Goal: Task Accomplishment & Management: Manage account settings

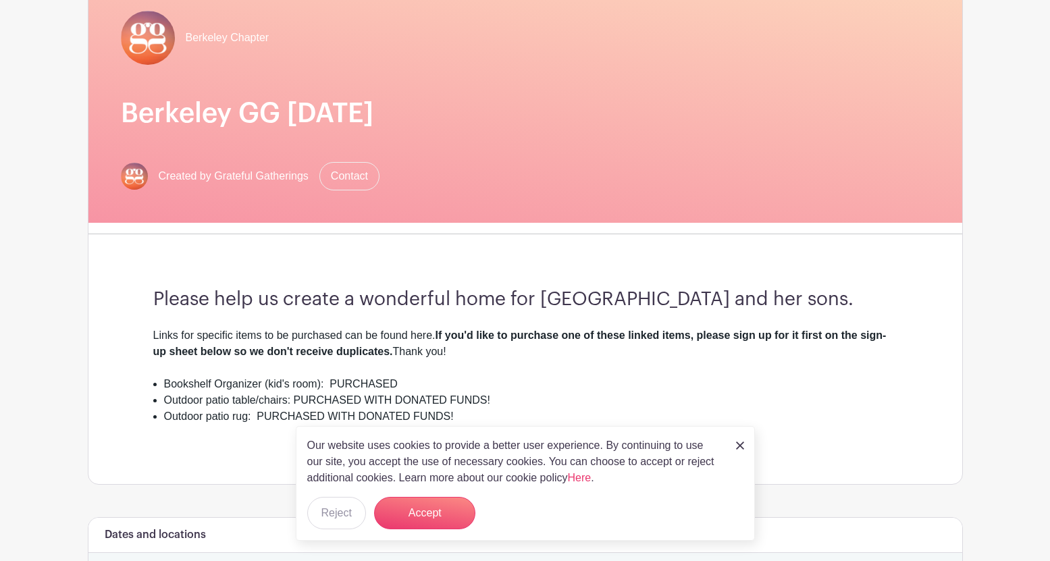
scroll to position [132, 0]
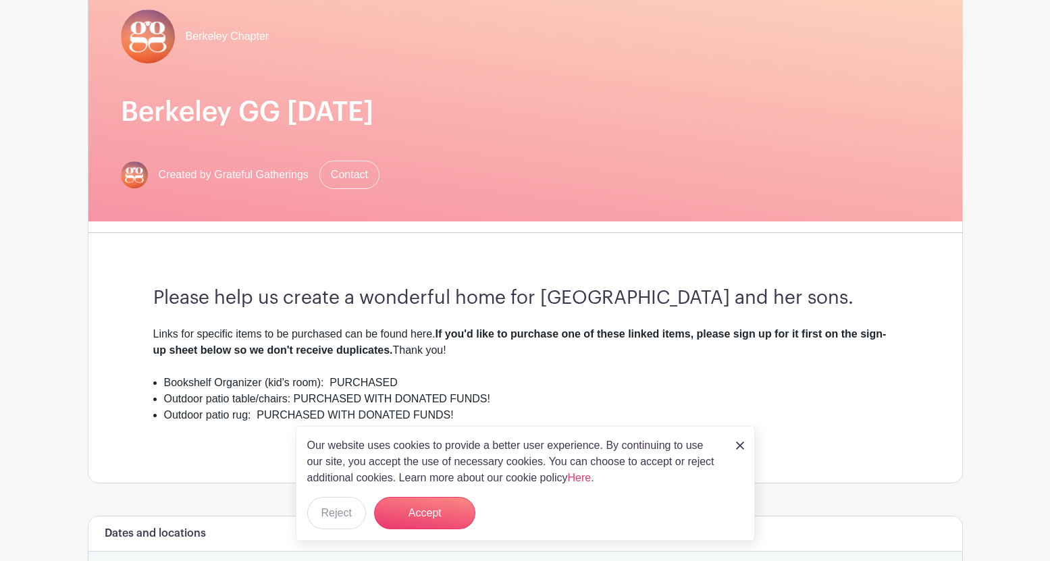
click at [430, 516] on button "Accept" at bounding box center [424, 513] width 101 height 32
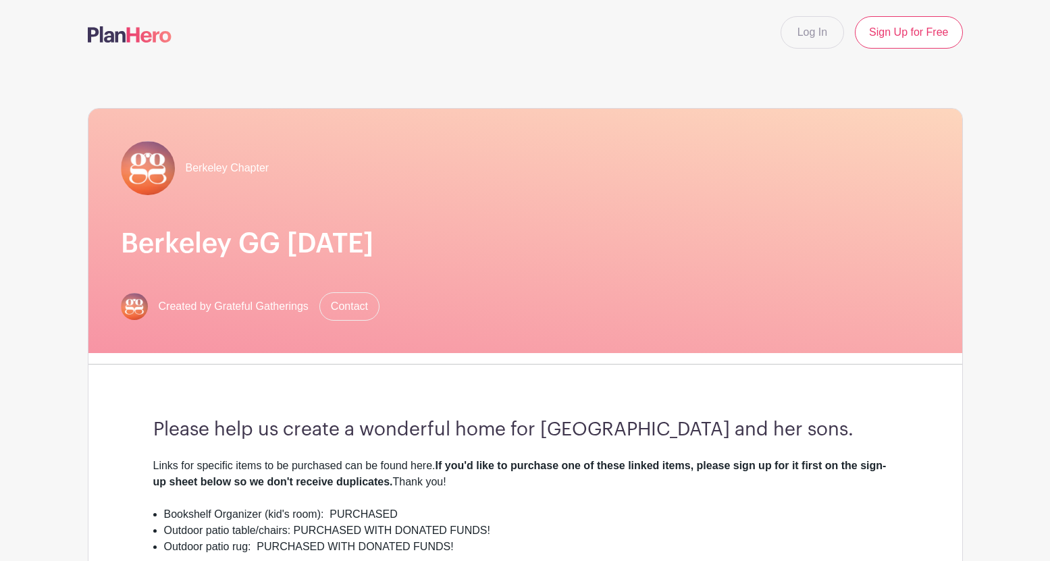
scroll to position [0, 0]
click at [807, 32] on link "Log In" at bounding box center [811, 32] width 63 height 32
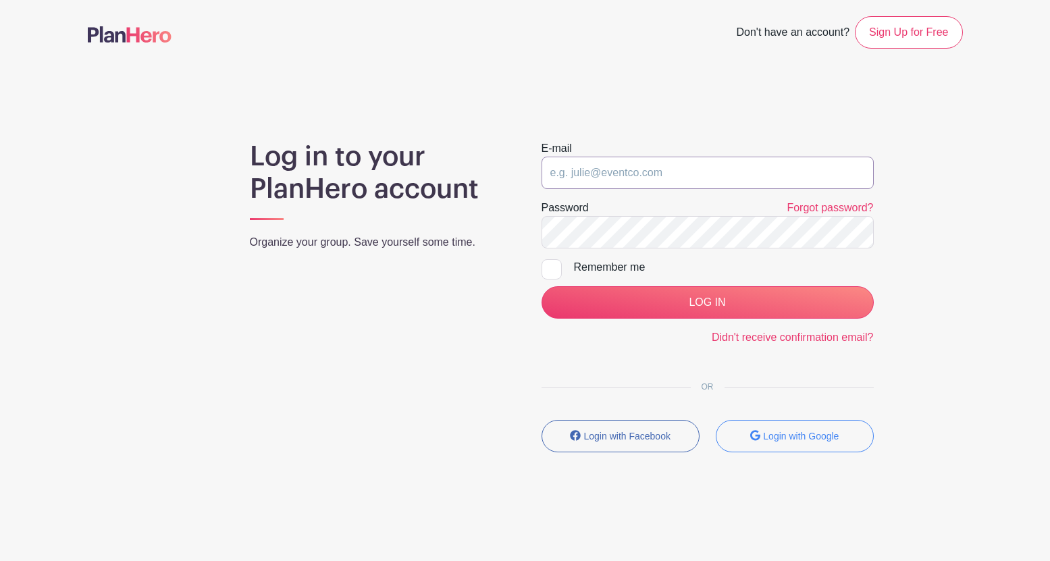
type input "[EMAIL_ADDRESS][DOMAIN_NAME]"
click at [707, 302] on input "LOG IN" at bounding box center [707, 302] width 332 height 32
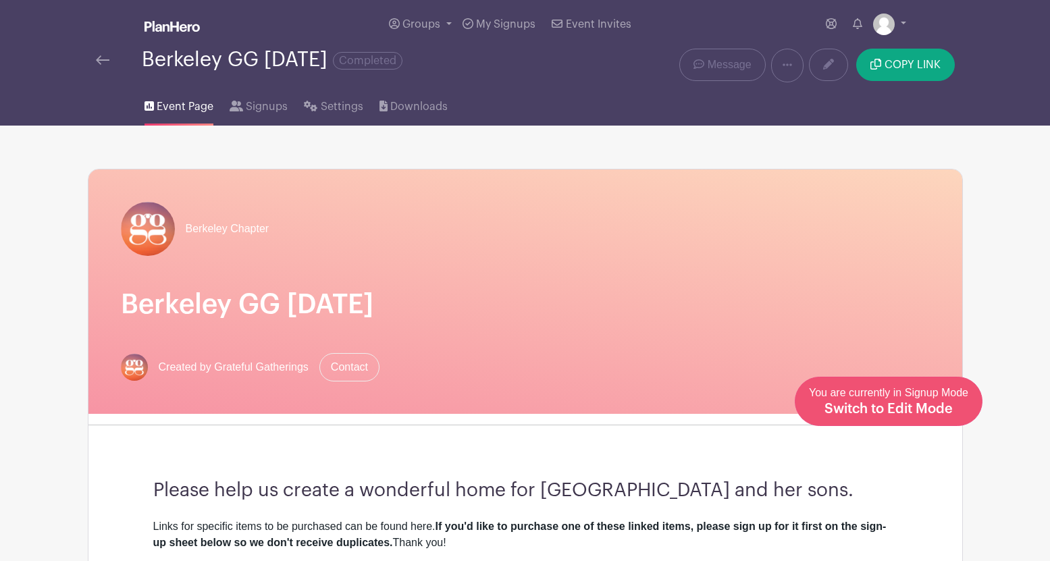
click at [936, 405] on span "Switch to Edit Mode" at bounding box center [888, 409] width 128 height 14
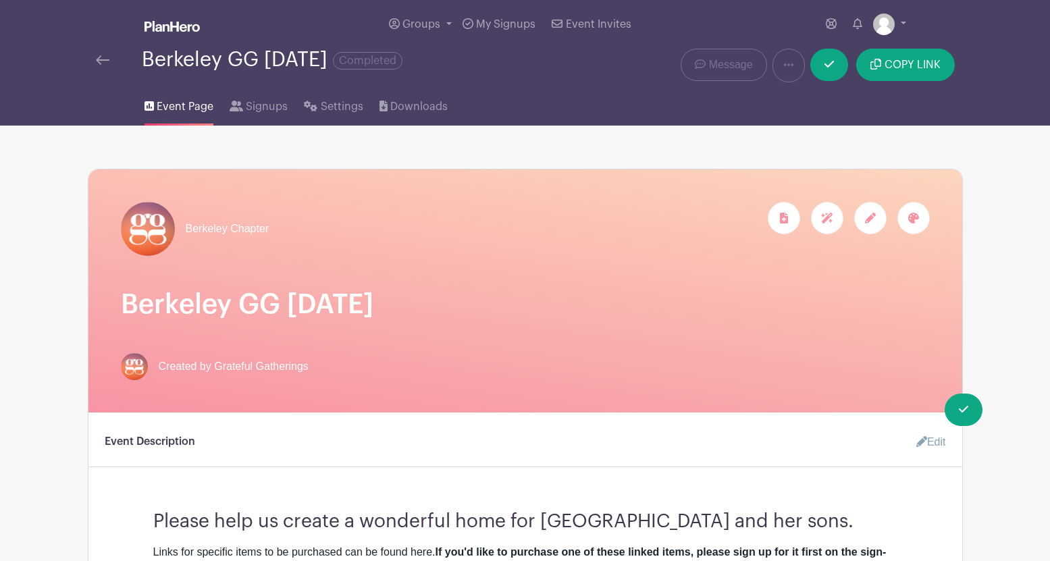
click at [340, 304] on h1 "Berkeley GG [DATE]" at bounding box center [525, 304] width 809 height 32
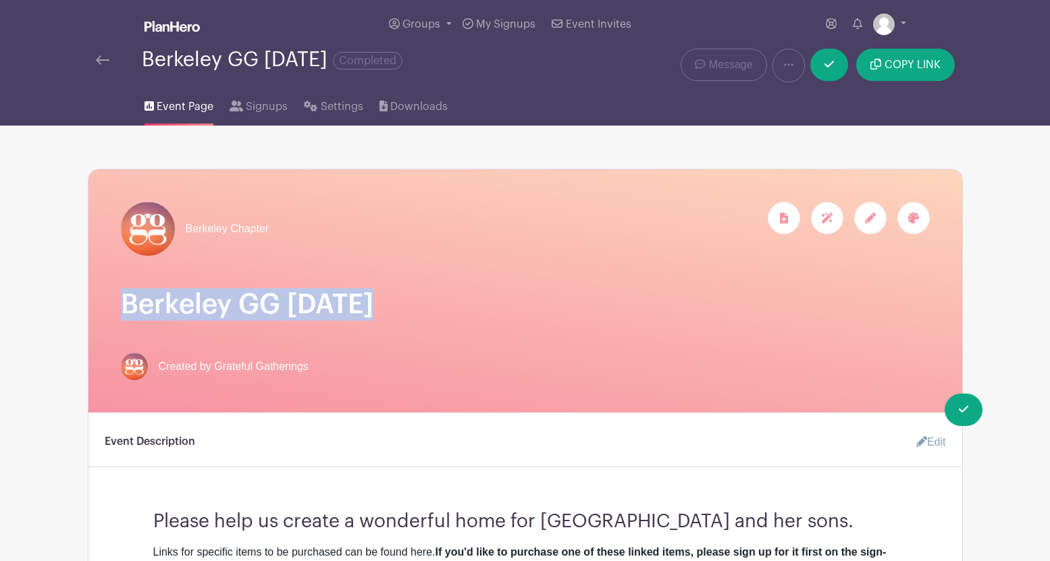
click at [340, 304] on h1 "Berkeley GG [DATE]" at bounding box center [525, 304] width 809 height 32
click at [370, 304] on h1 "Berkeley GG [DATE]" at bounding box center [525, 304] width 809 height 32
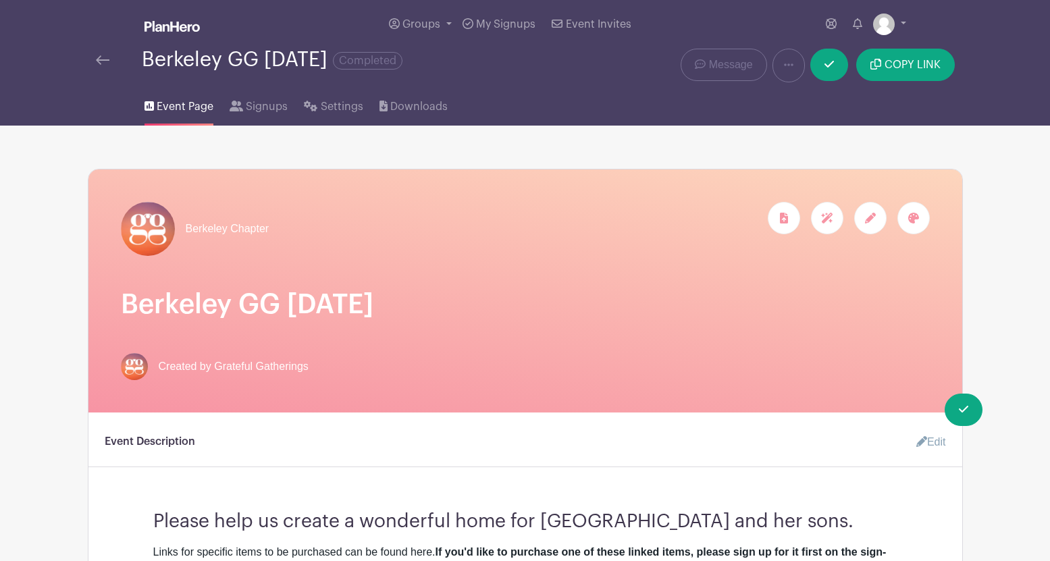
click at [368, 304] on h1 "Berkeley GG [DATE]" at bounding box center [525, 304] width 809 height 32
drag, startPoint x: 368, startPoint y: 304, endPoint x: 286, endPoint y: 307, distance: 82.4
click at [868, 215] on icon at bounding box center [870, 218] width 11 height 11
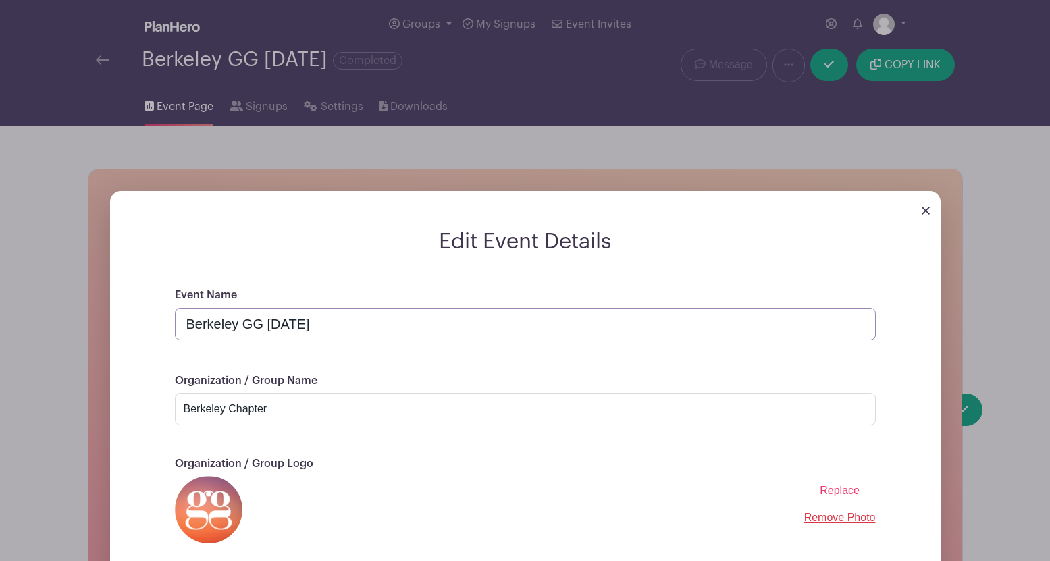
drag, startPoint x: 308, startPoint y: 326, endPoint x: 267, endPoint y: 327, distance: 40.5
click at [267, 327] on input "Berkeley GG [DATE]" at bounding box center [525, 324] width 701 height 32
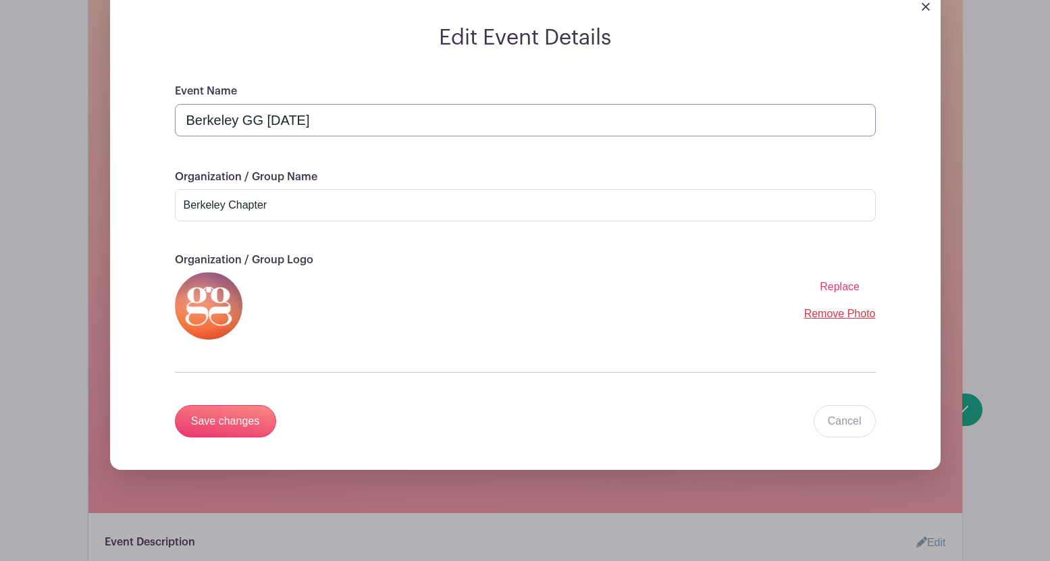
scroll to position [261, 0]
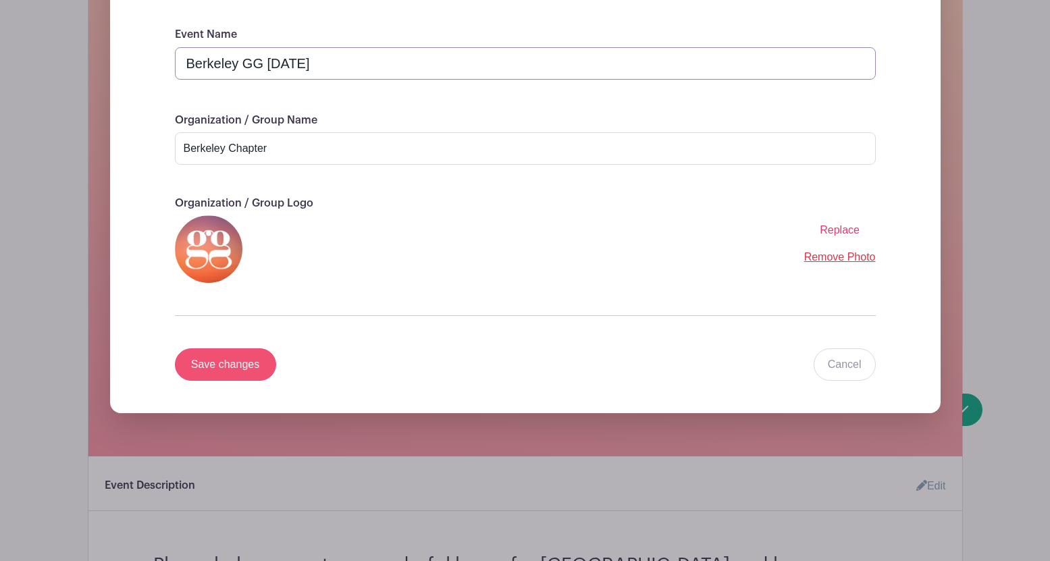
type input "Berkeley GG [DATE]"
click at [220, 369] on input "Save changes" at bounding box center [225, 364] width 101 height 32
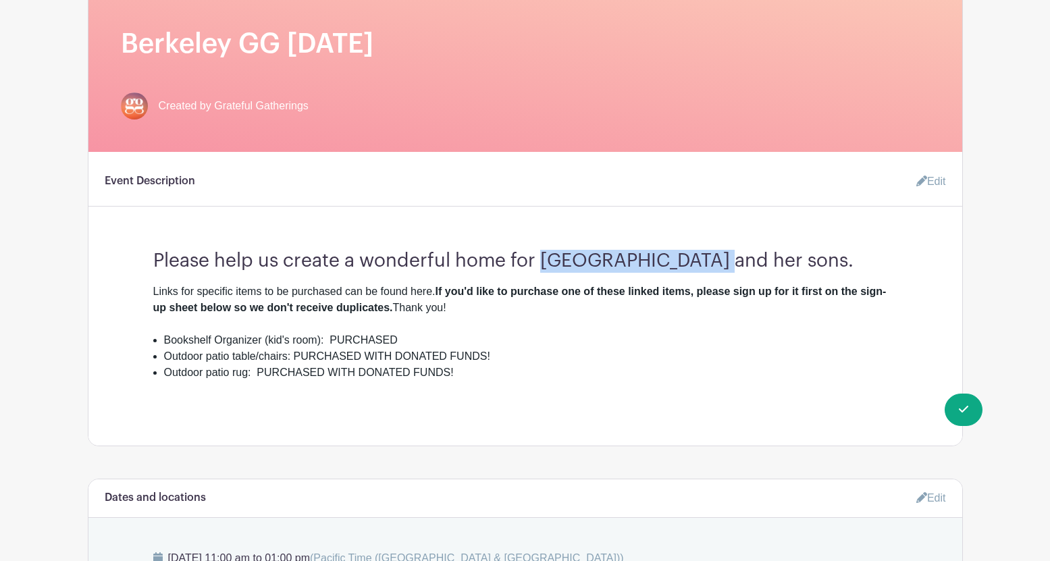
drag, startPoint x: 542, startPoint y: 260, endPoint x: 699, endPoint y: 256, distance: 157.3
click at [699, 256] on h3 "Please help us create a wonderful home for [GEOGRAPHIC_DATA] and her sons." at bounding box center [525, 256] width 744 height 34
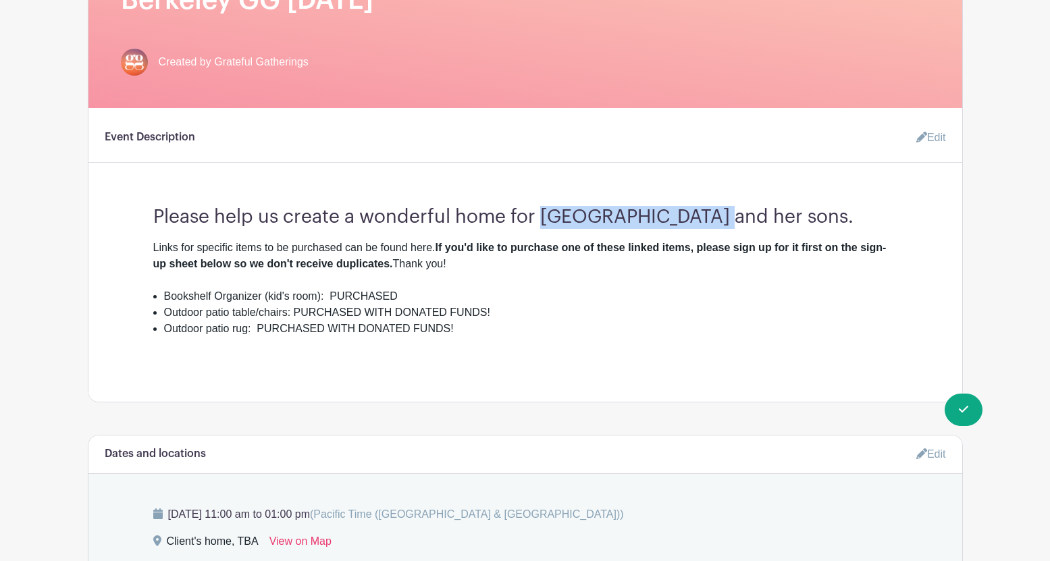
scroll to position [260, 0]
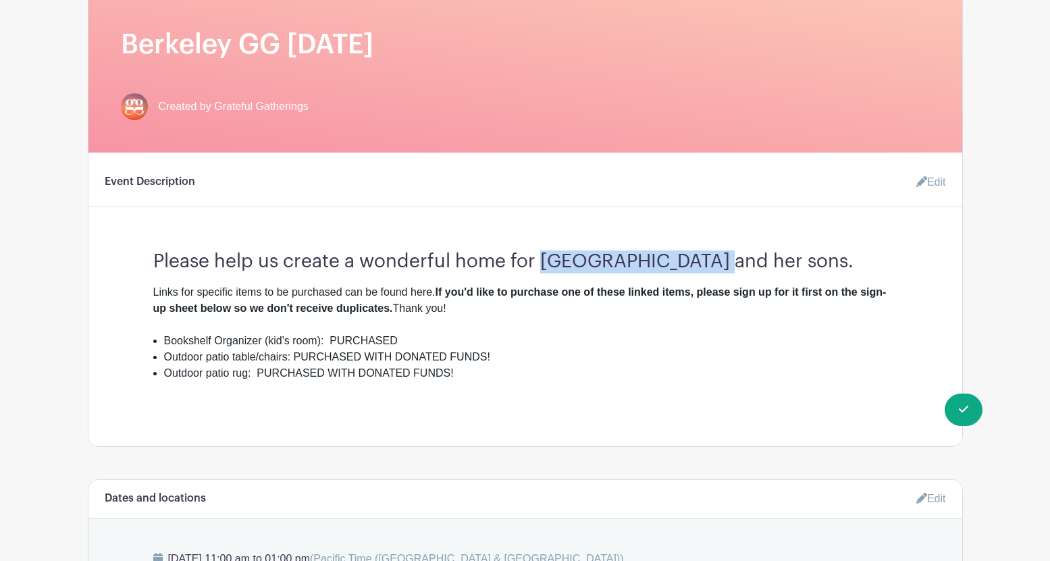
click at [933, 178] on link "Edit" at bounding box center [925, 182] width 41 height 27
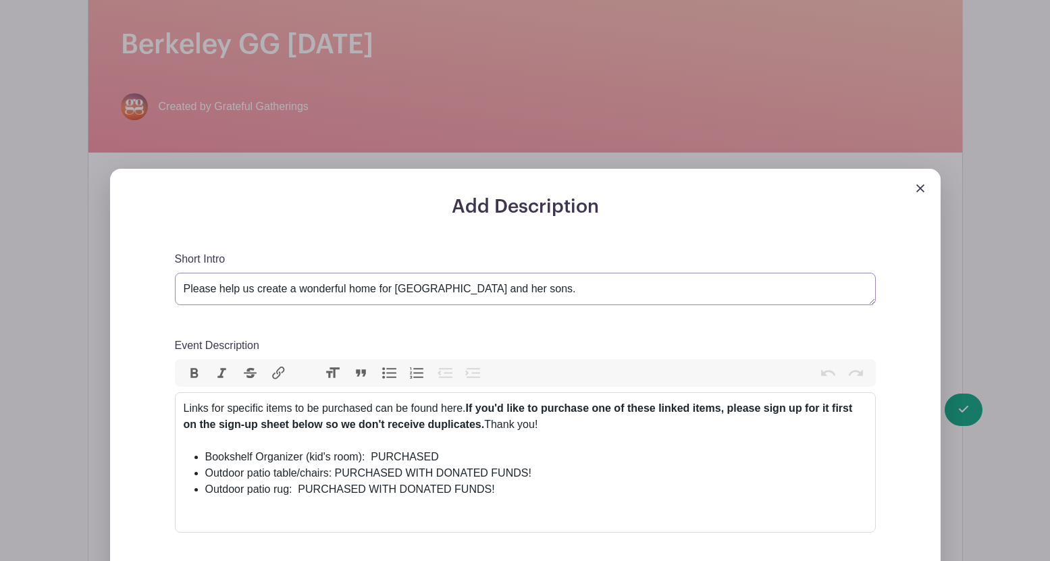
drag, startPoint x: 398, startPoint y: 288, endPoint x: 542, endPoint y: 282, distance: 144.6
click at [542, 282] on textarea "Please help us create a wonderful home for [GEOGRAPHIC_DATA] and her sons." at bounding box center [525, 289] width 701 height 32
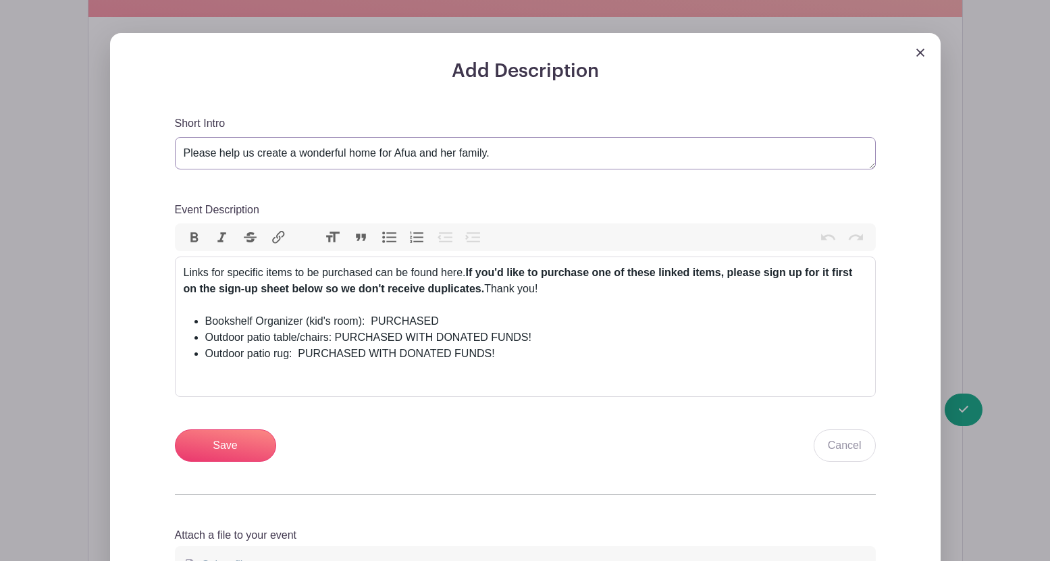
scroll to position [421, 0]
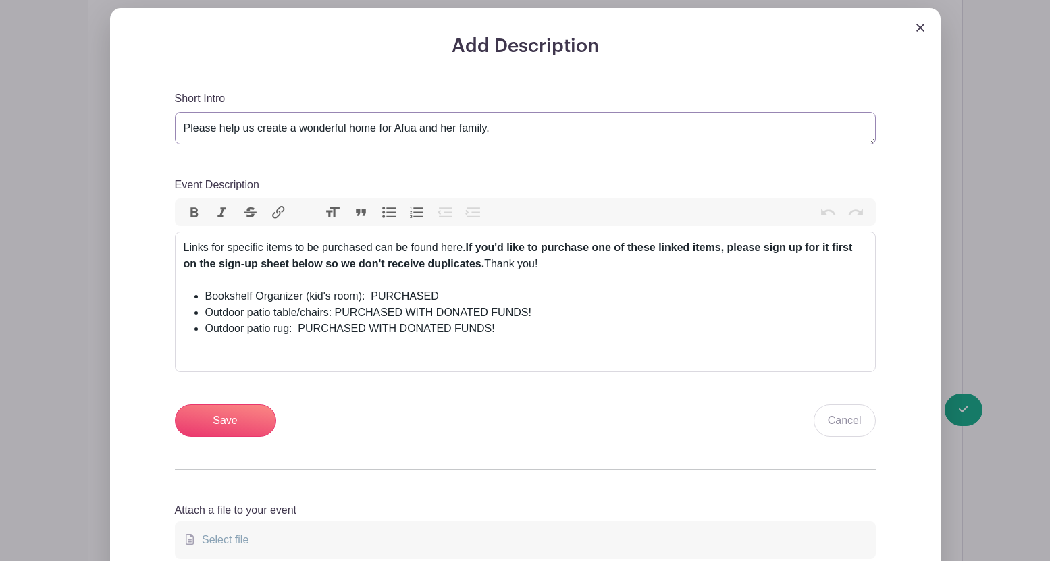
type textarea "Please help us create a wonderful home for Afua and her family."
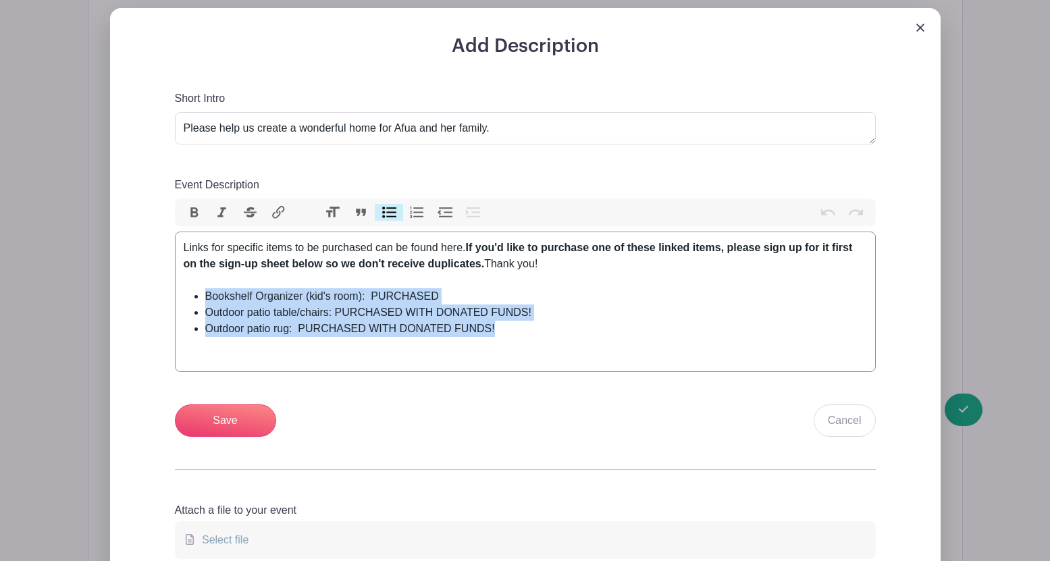
drag, startPoint x: 495, startPoint y: 333, endPoint x: 193, endPoint y: 300, distance: 303.5
click at [192, 300] on ul "Bookshelf Organizer (kid's room): PURCHASED Outdoor patio table/chairs: PURCHAS…" at bounding box center [525, 312] width 683 height 49
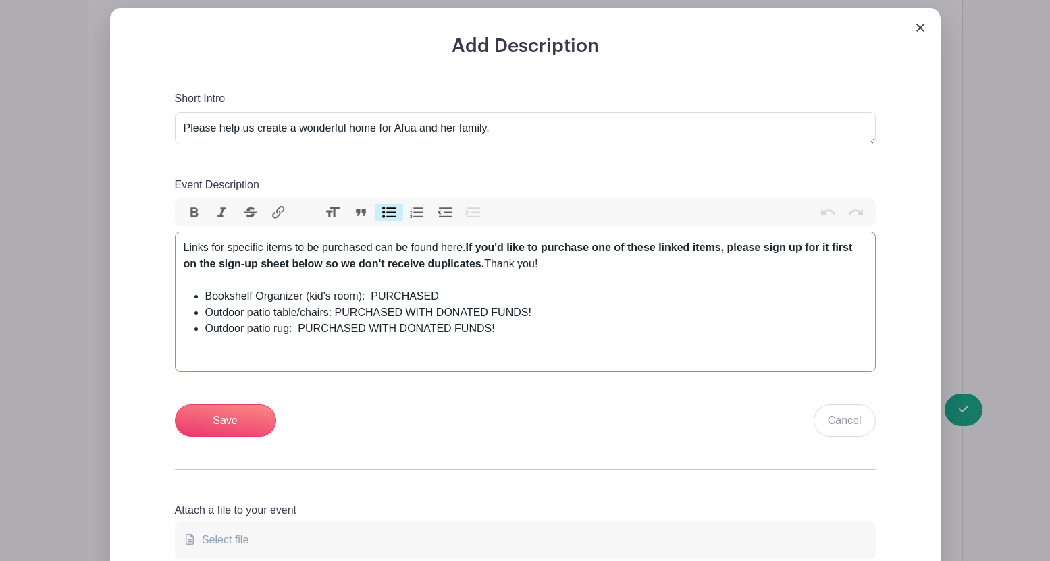
type trix-editor "<div>Links for specific items to be purchased can be found here. <strong>If you…"
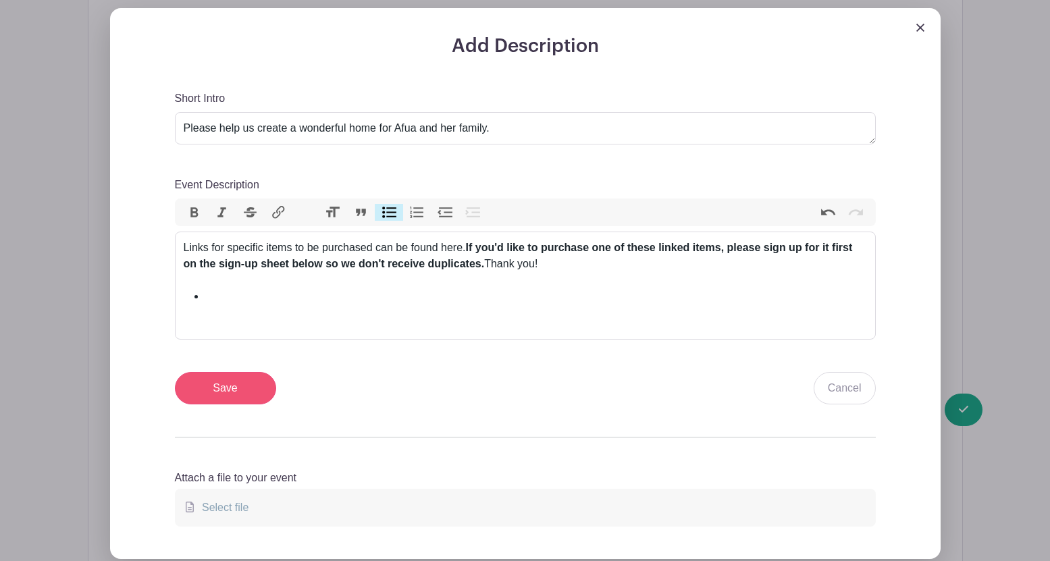
click at [234, 392] on input "Save" at bounding box center [225, 388] width 101 height 32
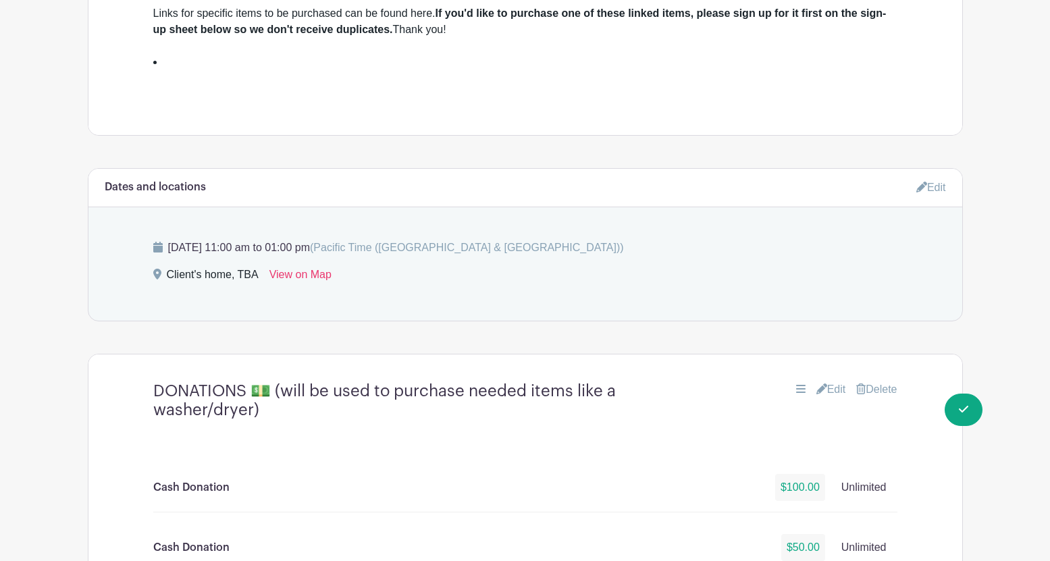
scroll to position [653, 0]
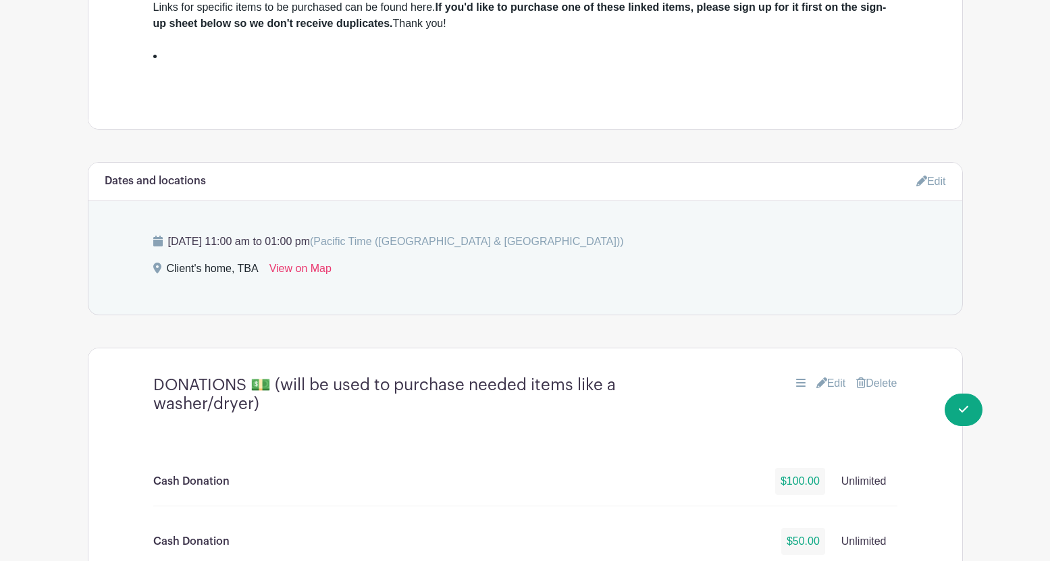
click at [936, 180] on link "Edit" at bounding box center [931, 181] width 30 height 22
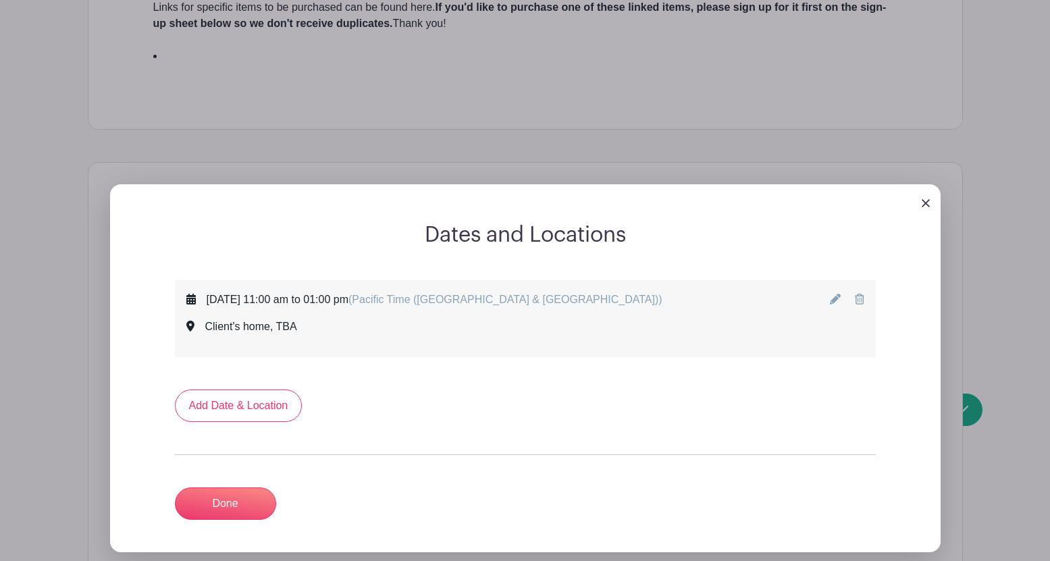
drag, startPoint x: 255, startPoint y: 301, endPoint x: 288, endPoint y: 300, distance: 32.4
click at [288, 300] on div "[DATE] 11:00 am to 01:00 pm (Pacific Time ([GEOGRAPHIC_DATA] & [GEOGRAPHIC_DATA…" at bounding box center [435, 300] width 456 height 16
click at [835, 298] on icon at bounding box center [835, 299] width 11 height 11
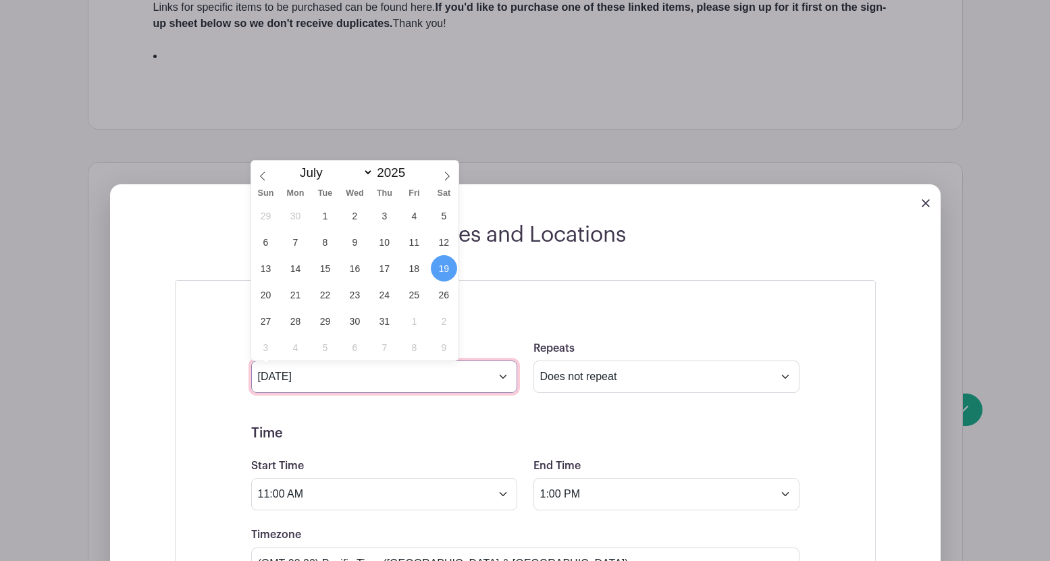
click at [502, 375] on input "[DATE]" at bounding box center [384, 376] width 266 height 32
click at [446, 171] on icon at bounding box center [446, 175] width 9 height 9
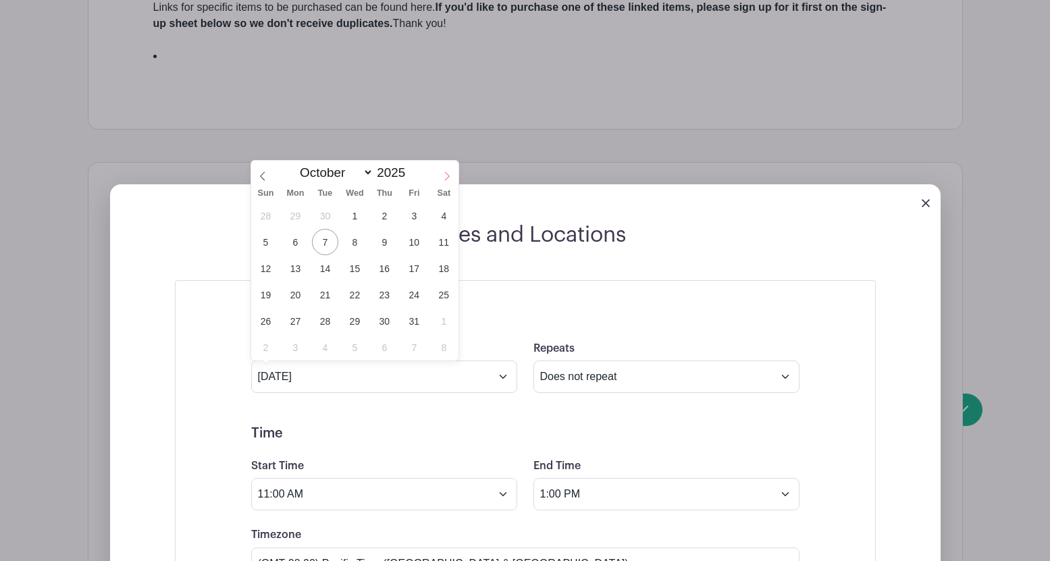
select select "10"
click at [442, 207] on span "1" at bounding box center [444, 216] width 26 height 26
type input "[DATE]"
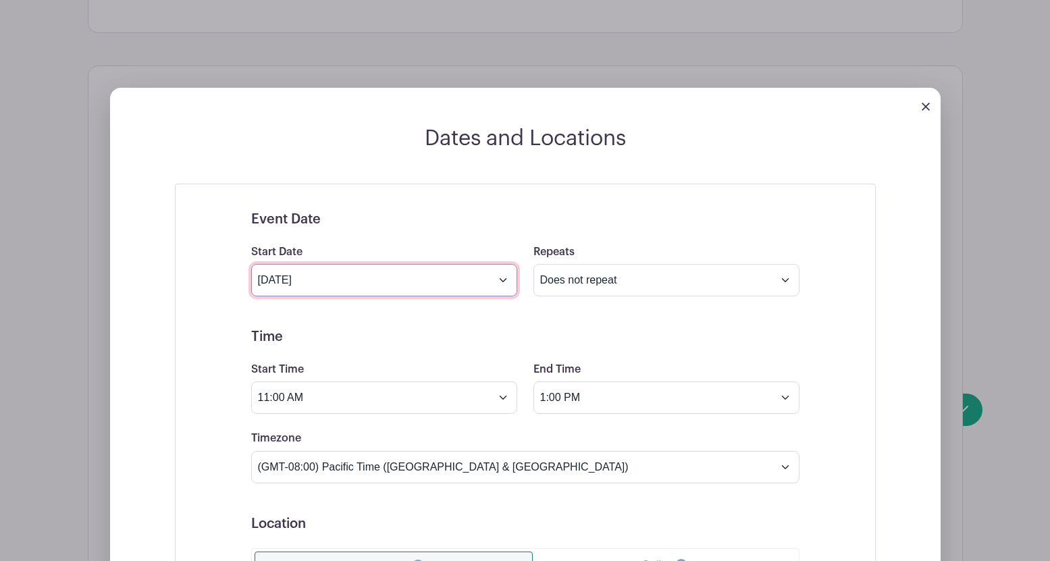
scroll to position [803, 0]
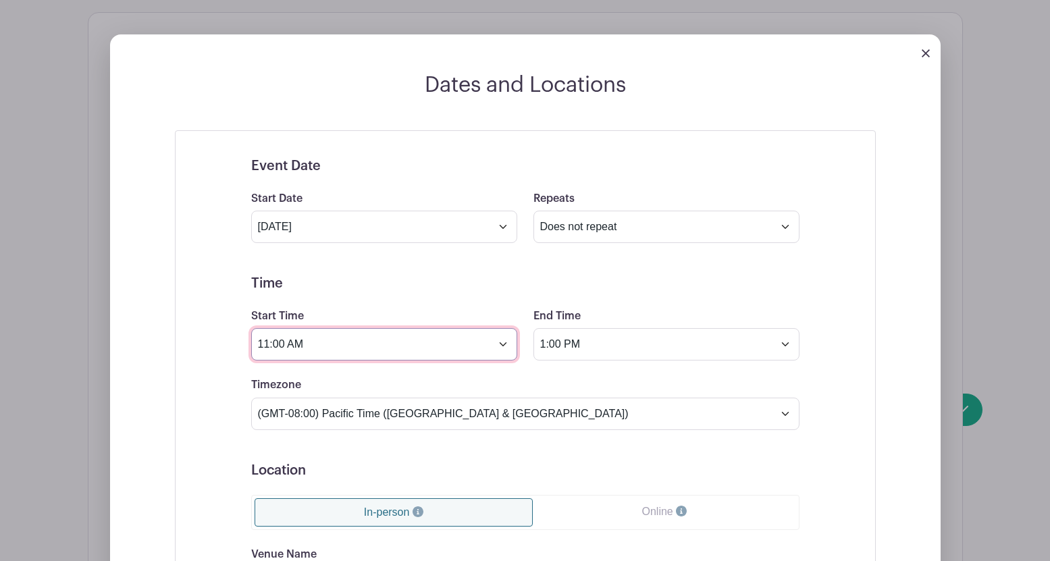
click at [507, 350] on input "11:00 AM" at bounding box center [384, 344] width 266 height 32
click at [504, 347] on input "11:00 AM" at bounding box center [384, 344] width 266 height 32
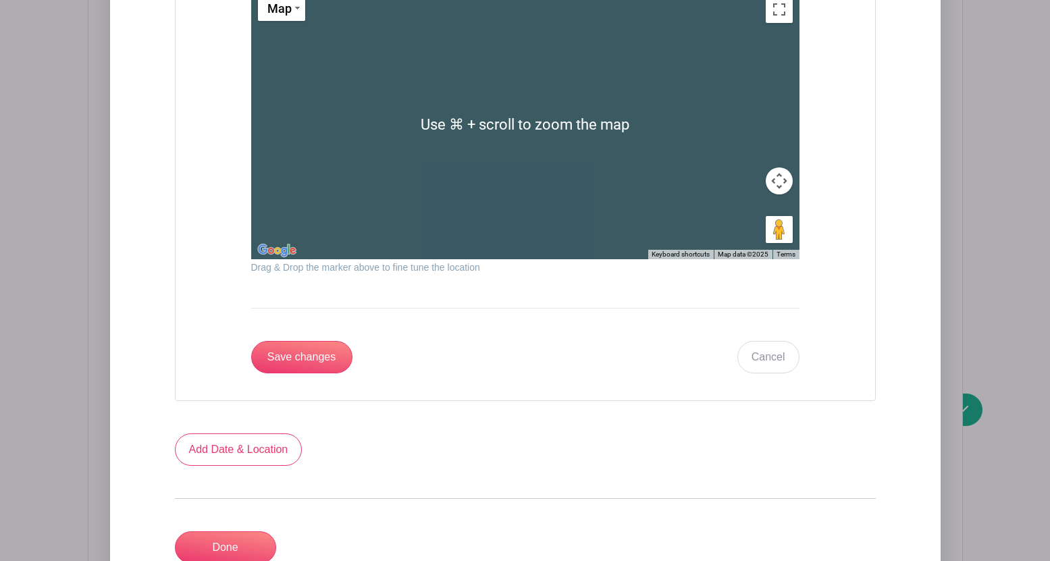
scroll to position [1595, 0]
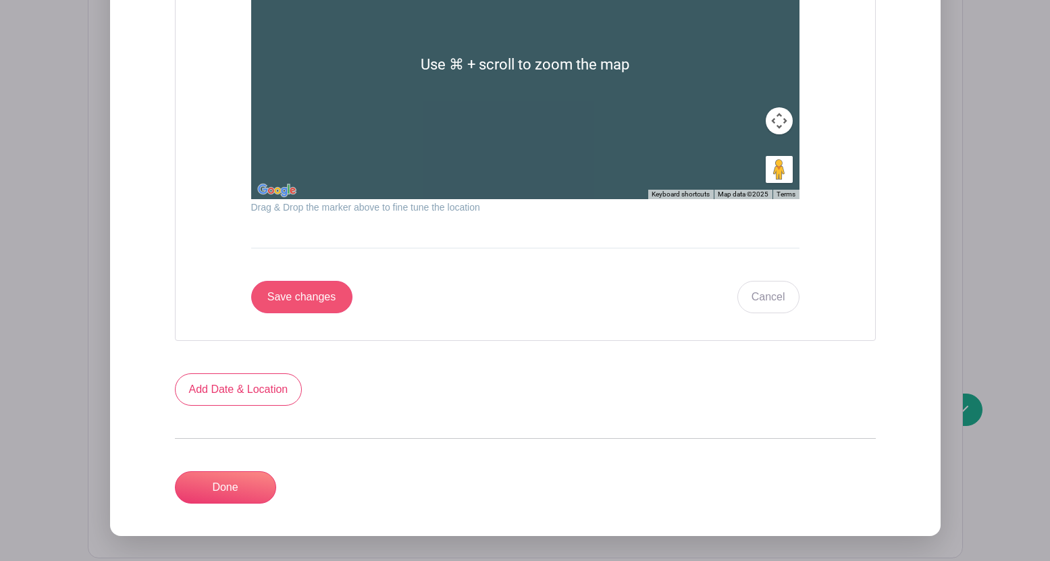
click at [304, 298] on input "Save changes" at bounding box center [301, 297] width 101 height 32
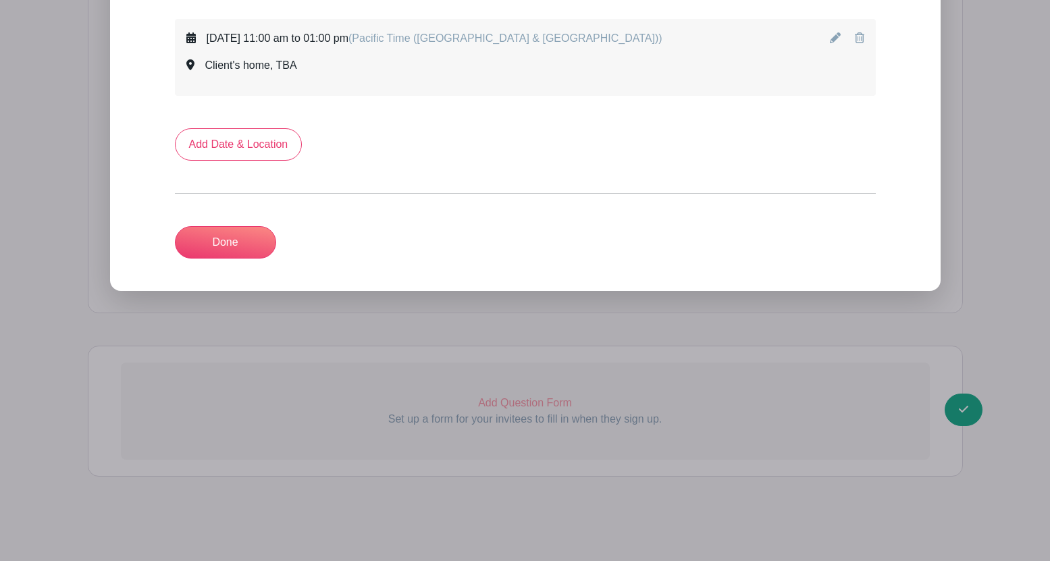
scroll to position [807, 0]
click at [229, 243] on link "Done" at bounding box center [225, 242] width 101 height 32
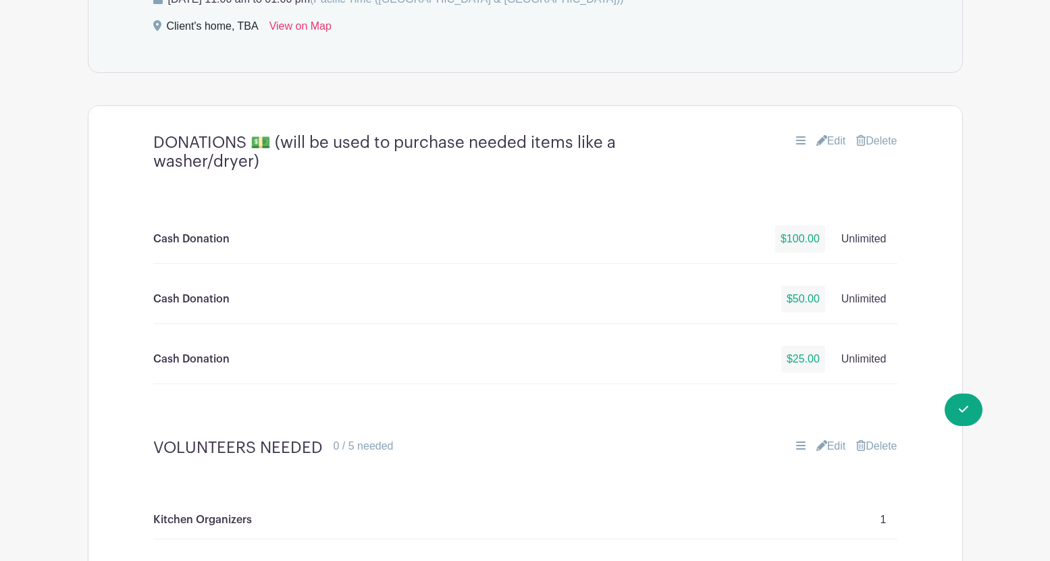
scroll to position [782, 0]
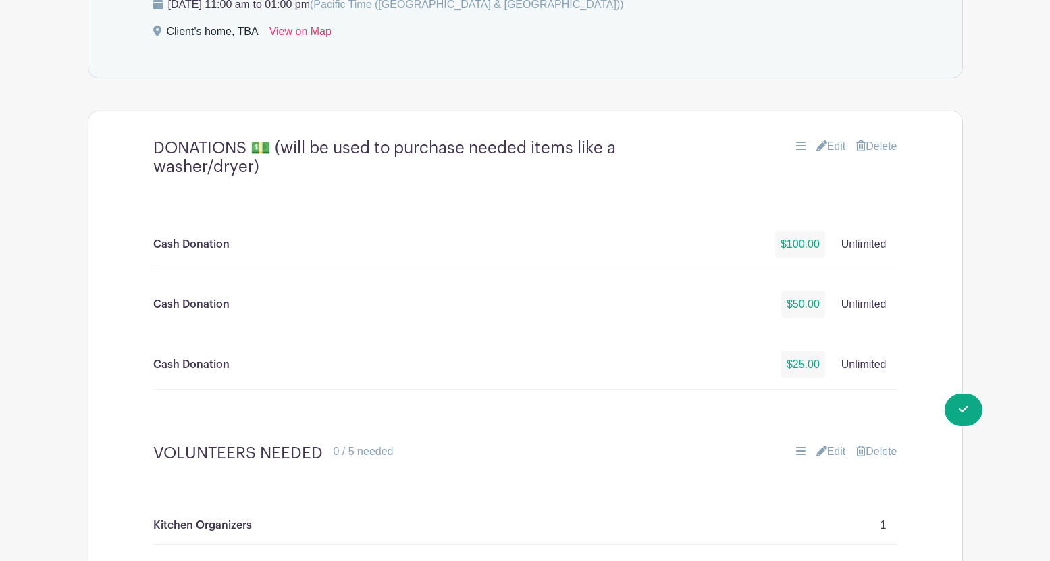
click at [828, 147] on link "Edit" at bounding box center [831, 146] width 30 height 16
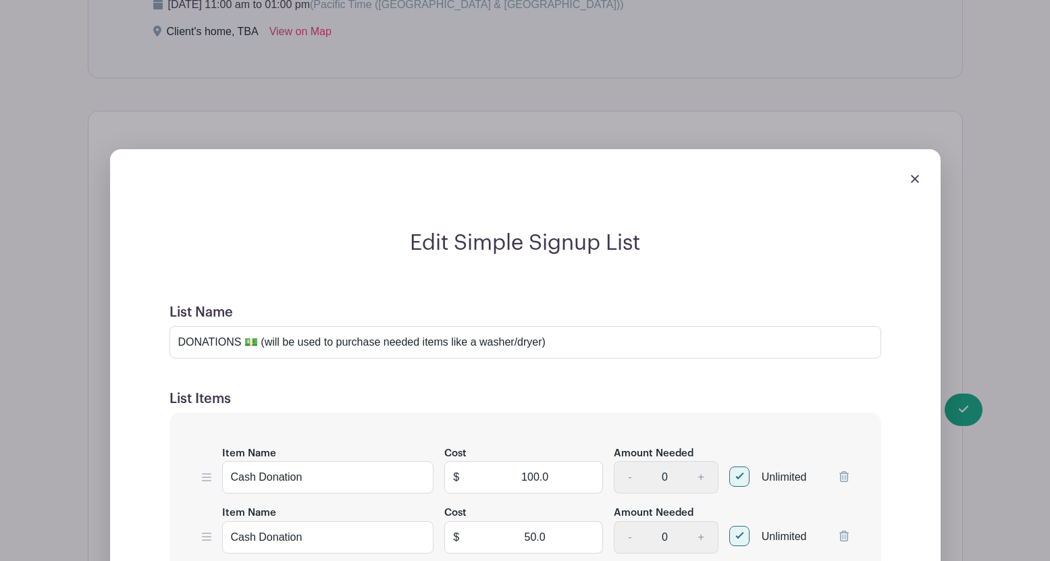
scroll to position [955, 0]
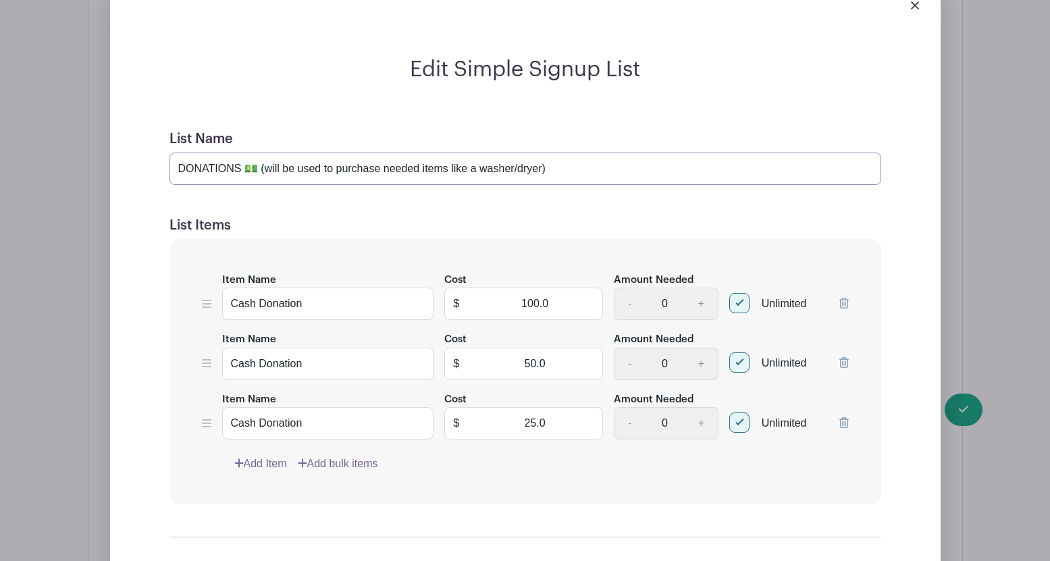
drag, startPoint x: 261, startPoint y: 169, endPoint x: 545, endPoint y: 174, distance: 283.6
click at [545, 174] on input "DONATIONS 💵 (will be used to purchase needed items like a washer/dryer)" at bounding box center [525, 169] width 712 height 32
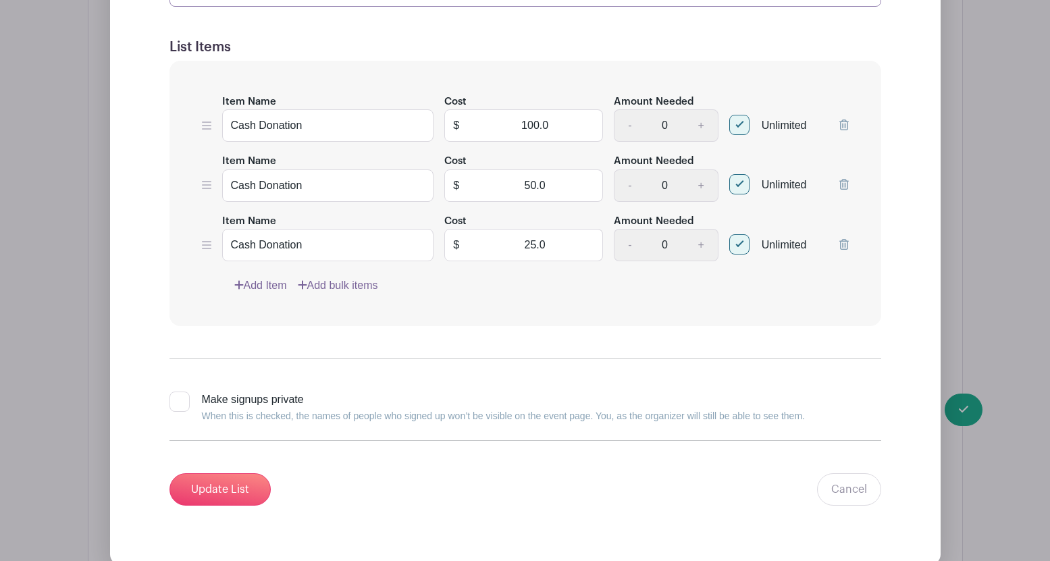
scroll to position [1193, 0]
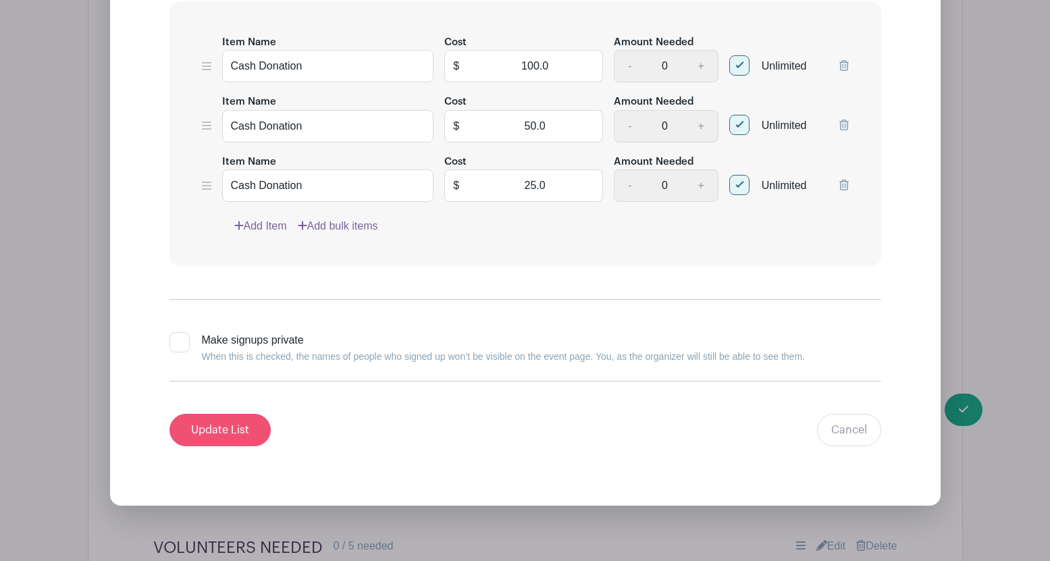
type input "DONATIONS 💵"
click at [235, 425] on input "Update List" at bounding box center [219, 430] width 101 height 32
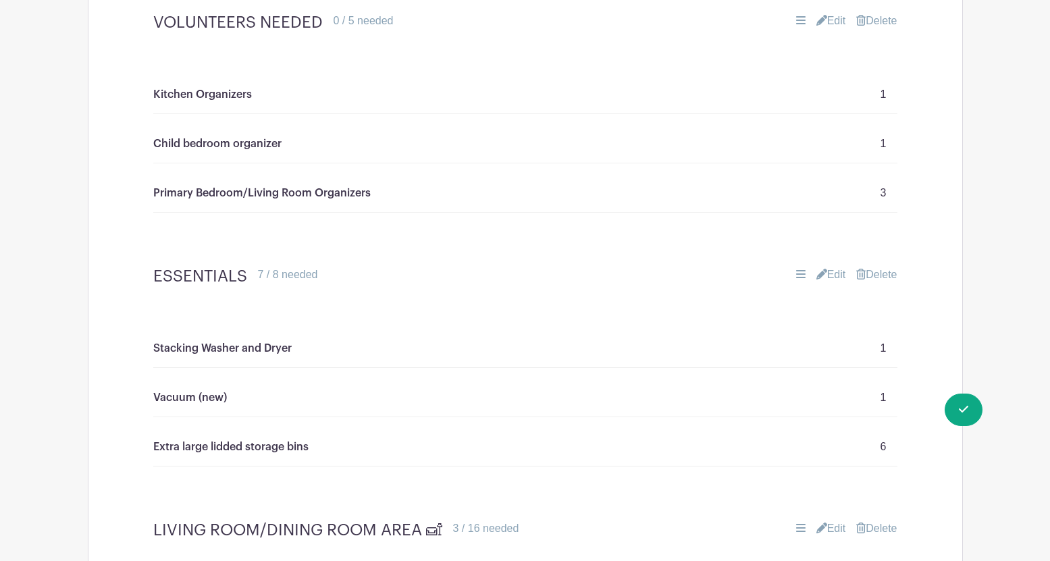
scroll to position [1175, 0]
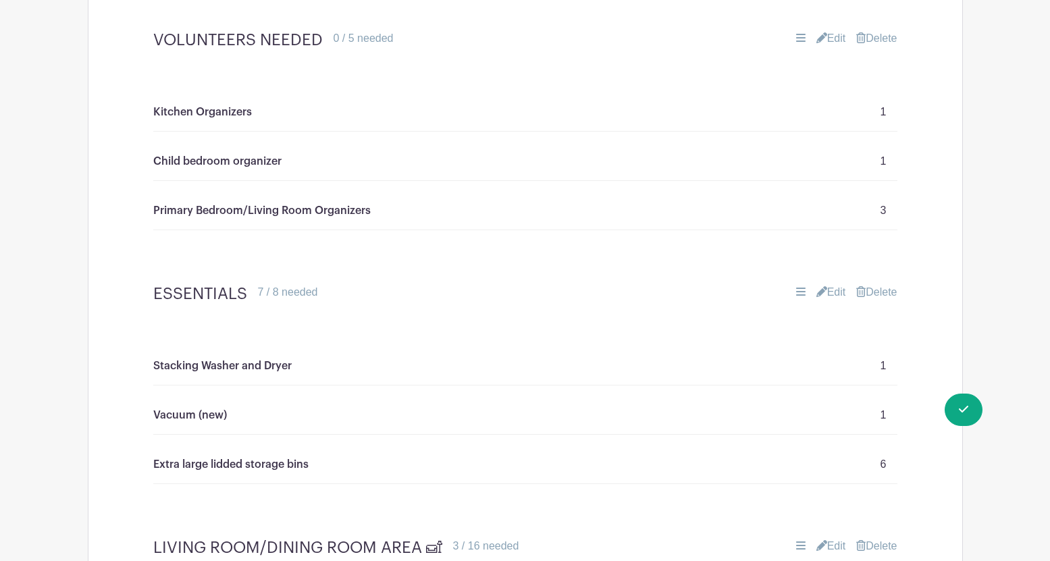
click at [832, 38] on link "Edit" at bounding box center [831, 38] width 30 height 16
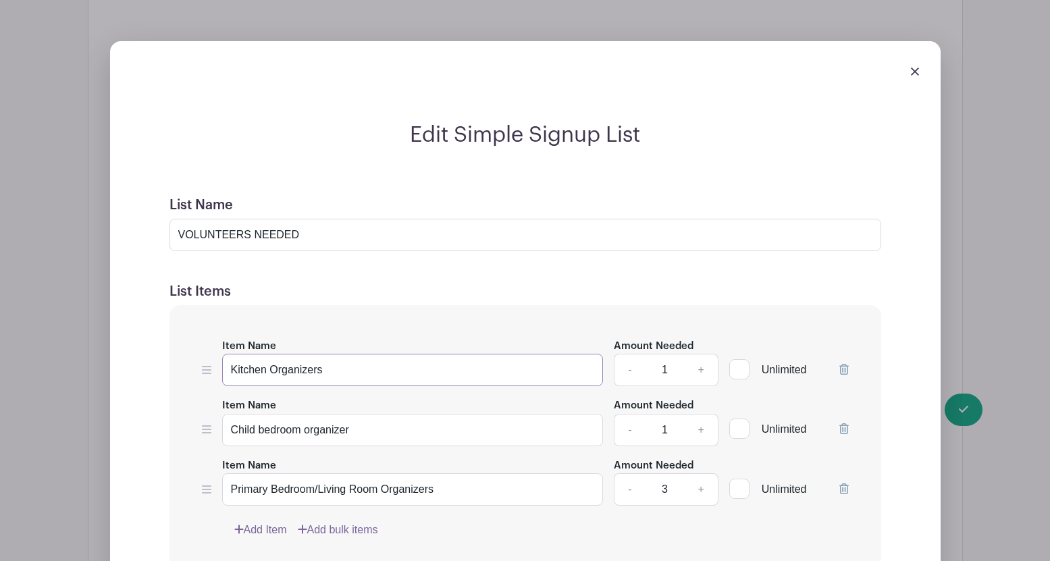
drag, startPoint x: 323, startPoint y: 371, endPoint x: 228, endPoint y: 374, distance: 95.2
click at [228, 374] on input "Kitchen Organizers" at bounding box center [412, 370] width 381 height 32
type input "Move-In volunteers"
click at [703, 369] on link "+" at bounding box center [701, 370] width 34 height 32
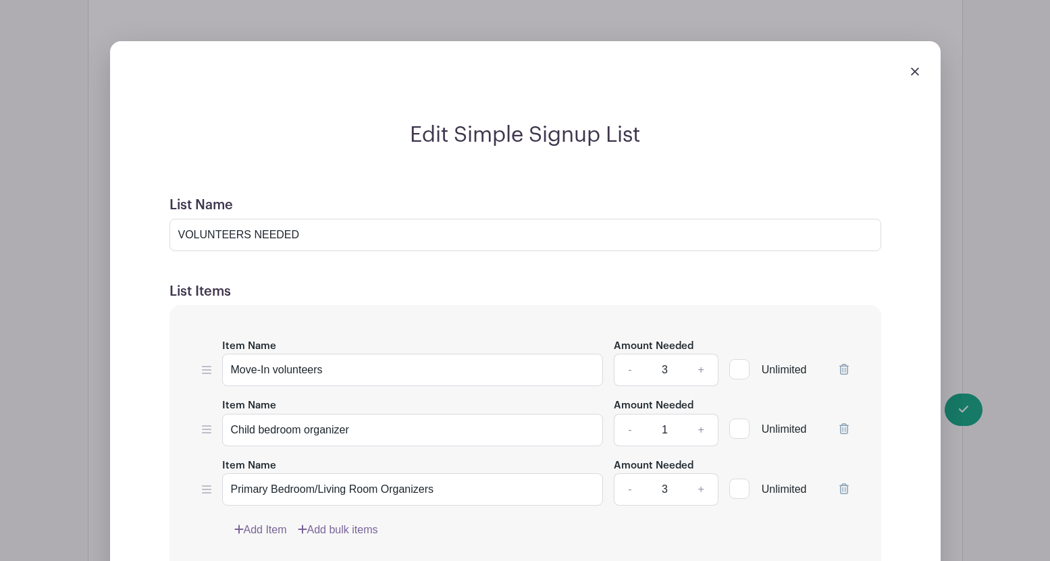
click at [703, 369] on link "+" at bounding box center [701, 370] width 34 height 32
type input "5"
click at [843, 427] on icon at bounding box center [843, 428] width 9 height 11
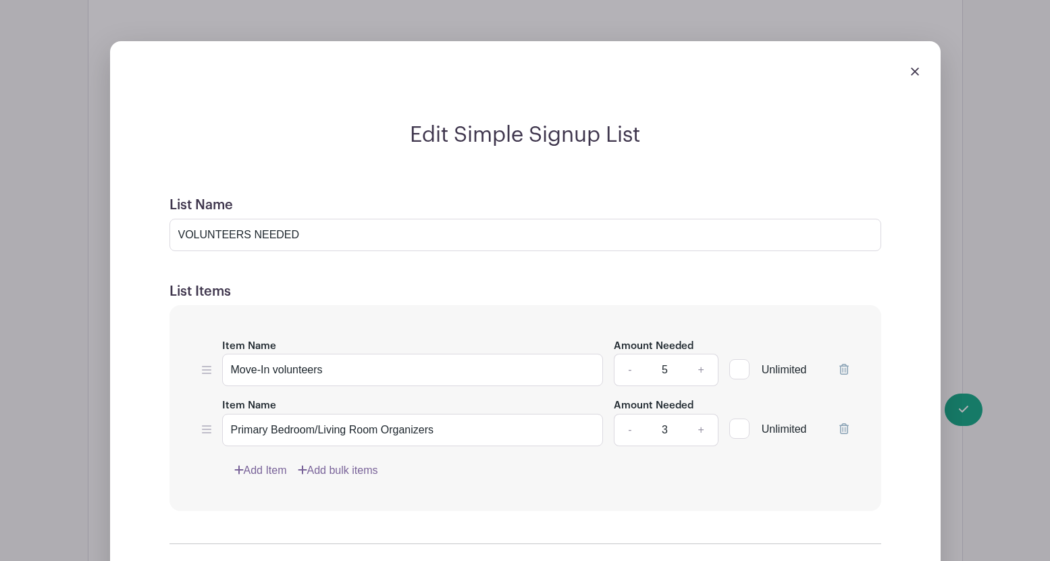
click at [843, 429] on icon at bounding box center [843, 428] width 9 height 11
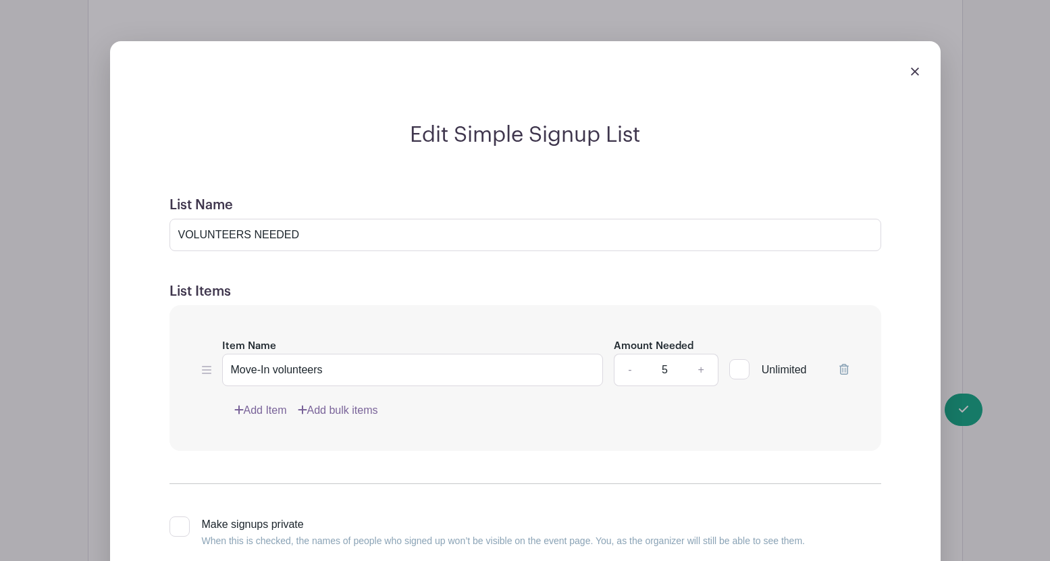
scroll to position [1346, 0]
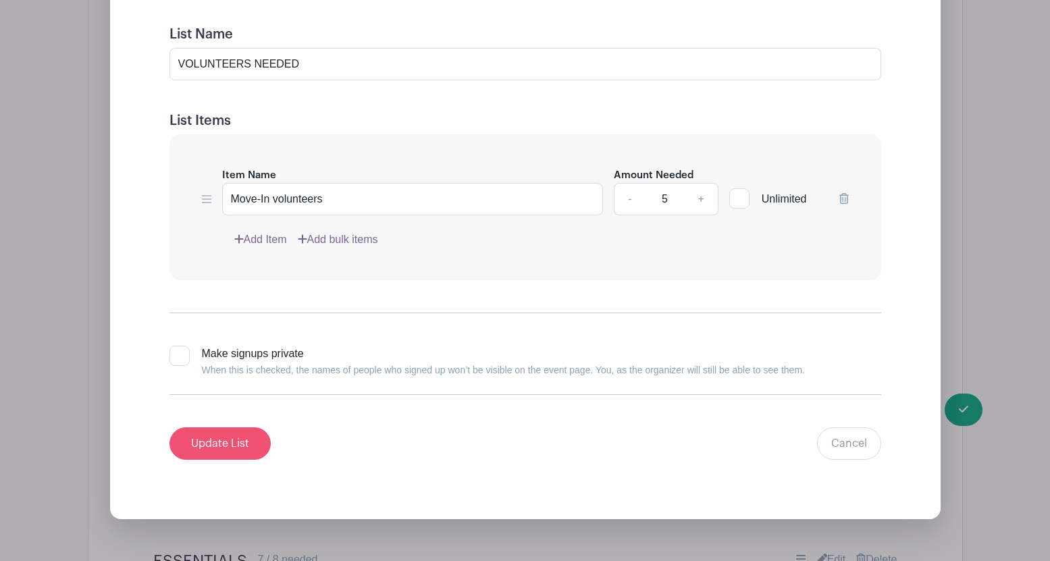
click at [222, 446] on input "Update List" at bounding box center [219, 443] width 101 height 32
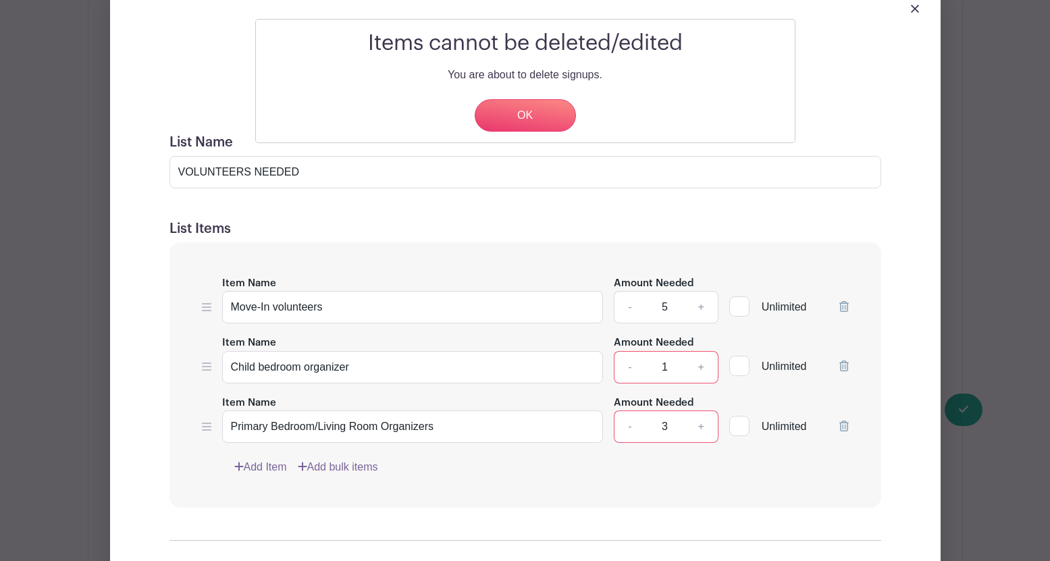
click at [845, 365] on div "Items cannot be deleted/edited You are about to delete signups. OK" at bounding box center [525, 280] width 1050 height 561
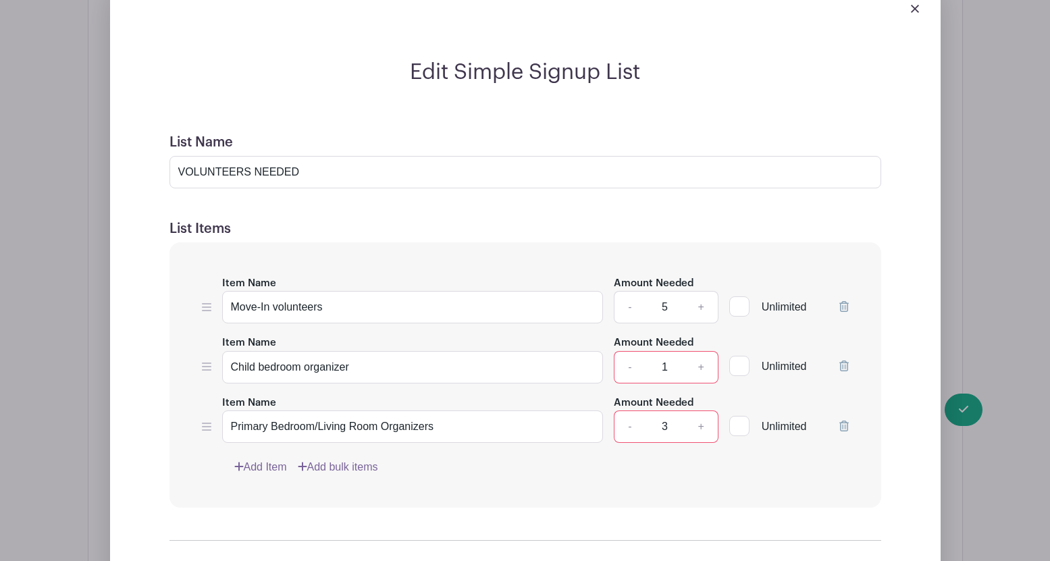
click at [845, 365] on icon at bounding box center [843, 365] width 9 height 11
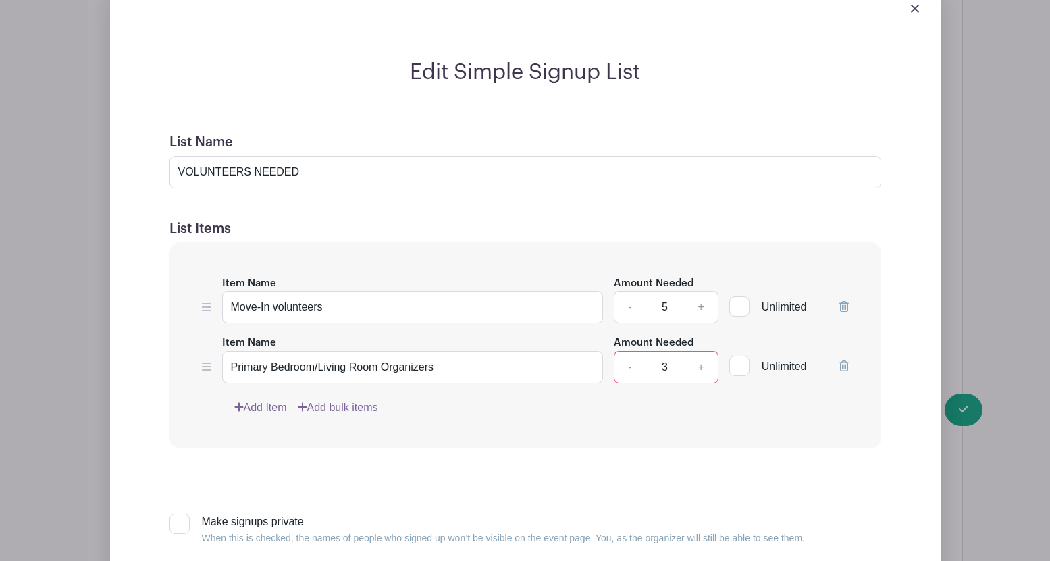
click at [845, 365] on icon at bounding box center [843, 365] width 9 height 11
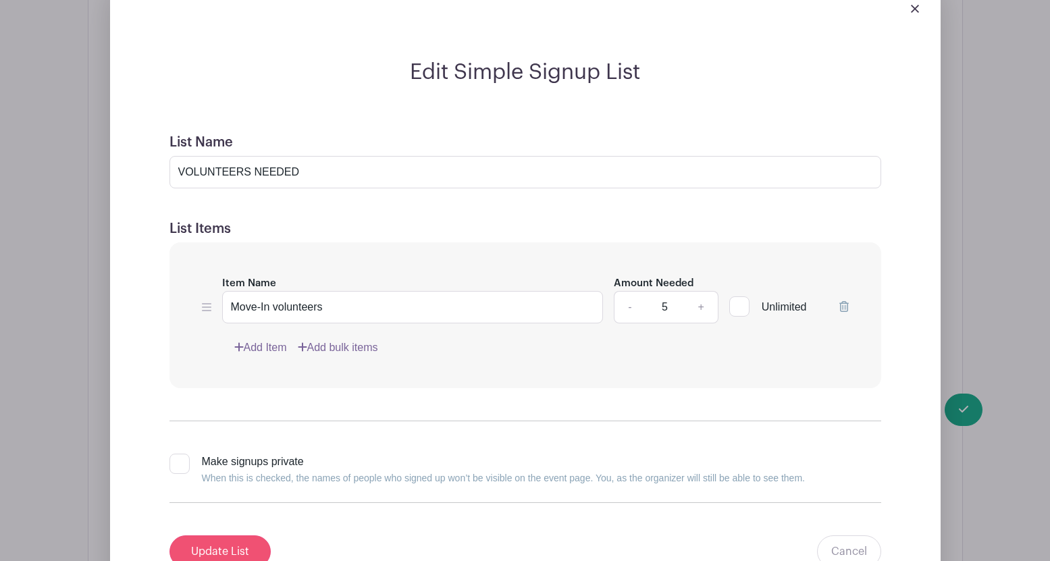
click at [234, 546] on input "Update List" at bounding box center [219, 551] width 101 height 32
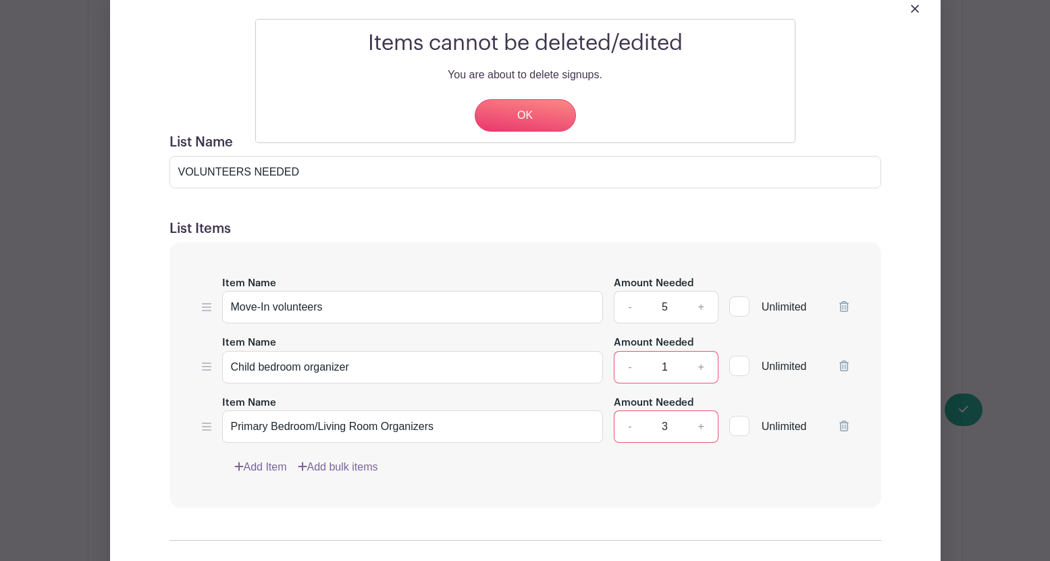
click at [626, 364] on div "Items cannot be deleted/edited You are about to delete signups. OK" at bounding box center [525, 280] width 1050 height 561
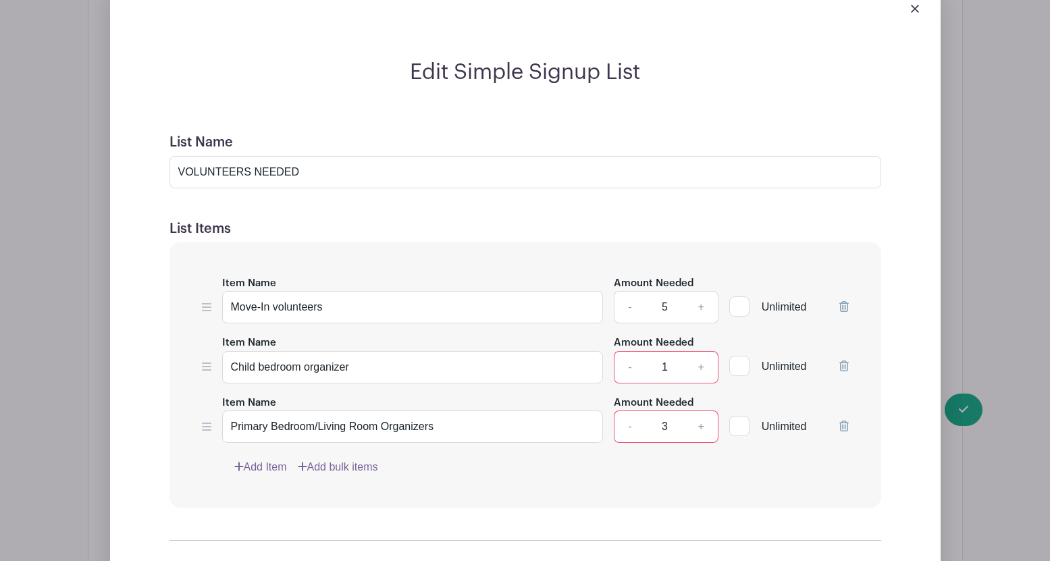
click at [845, 362] on icon at bounding box center [843, 365] width 9 height 11
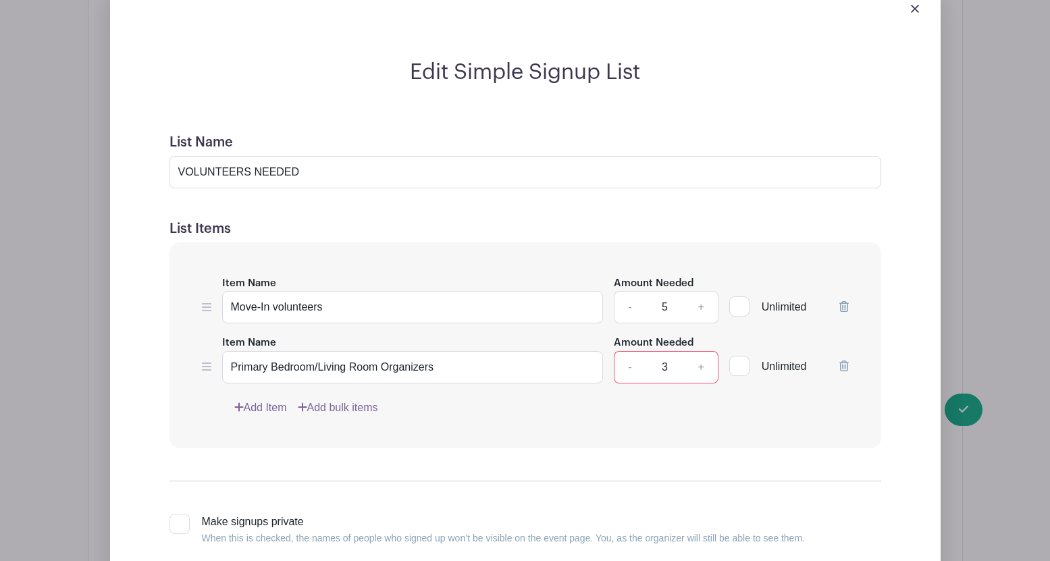
click at [840, 367] on icon at bounding box center [843, 365] width 9 height 11
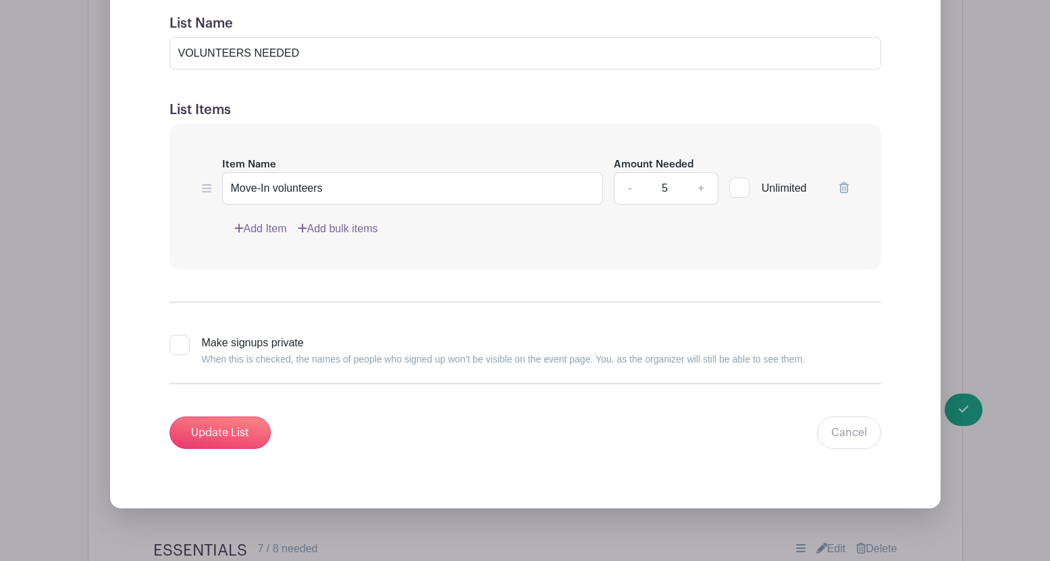
scroll to position [1466, 0]
click at [221, 432] on input "Update List" at bounding box center [219, 431] width 101 height 32
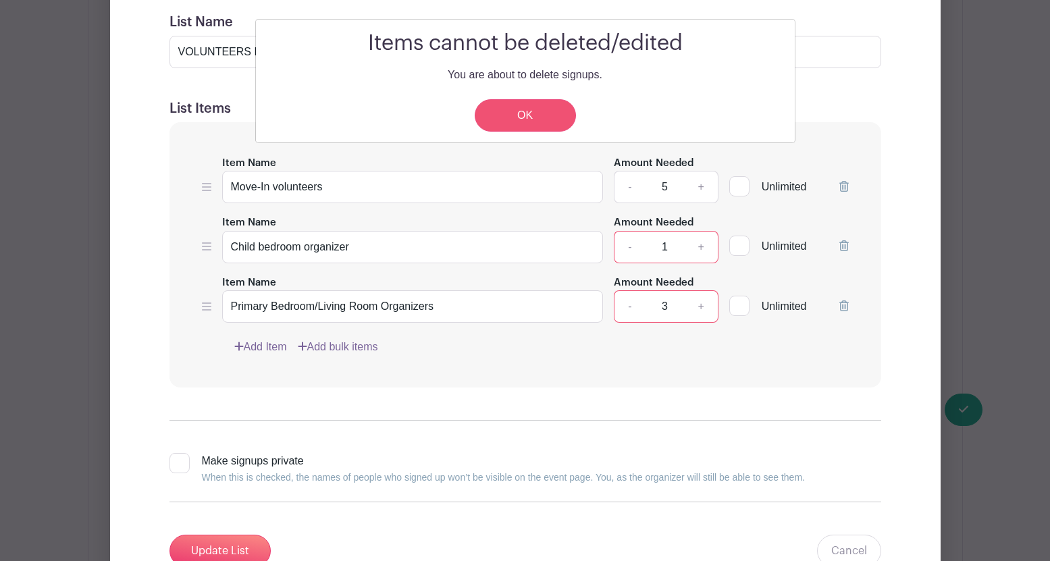
click at [549, 117] on link "OK" at bounding box center [525, 115] width 101 height 32
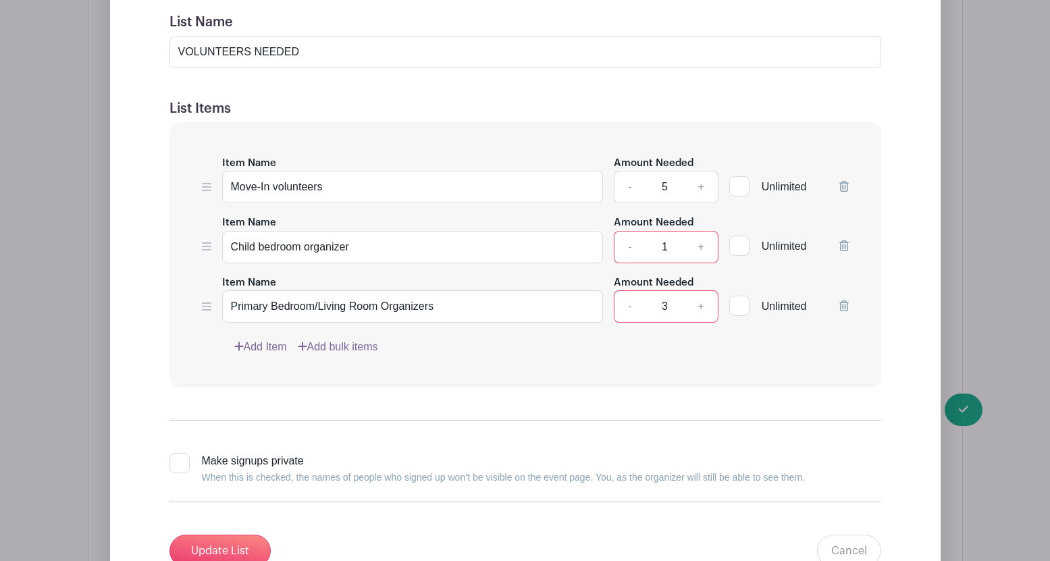
click at [547, 228] on div "Item Name Child bedroom organizer" at bounding box center [412, 238] width 381 height 49
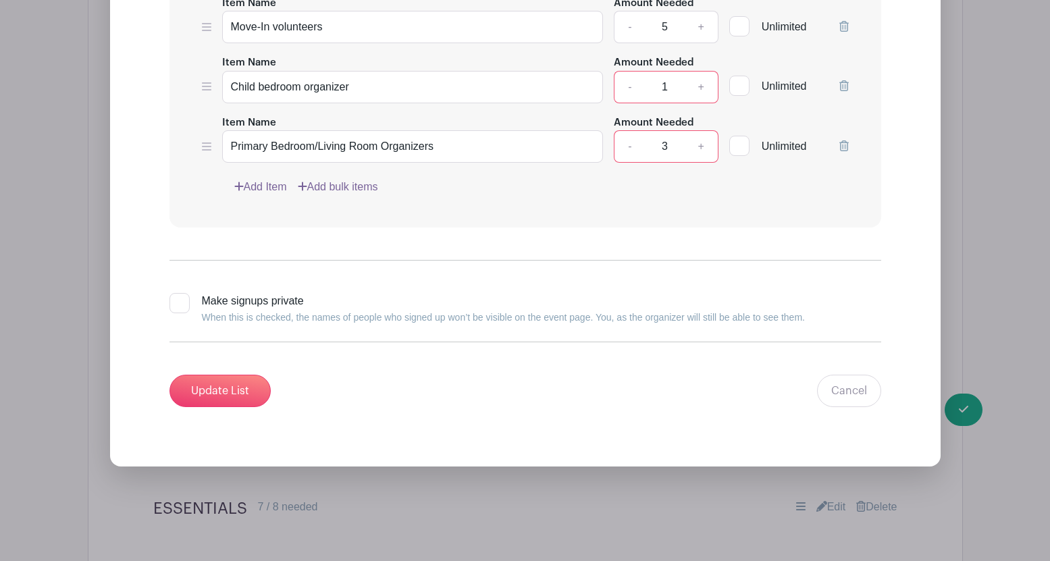
scroll to position [1630, 0]
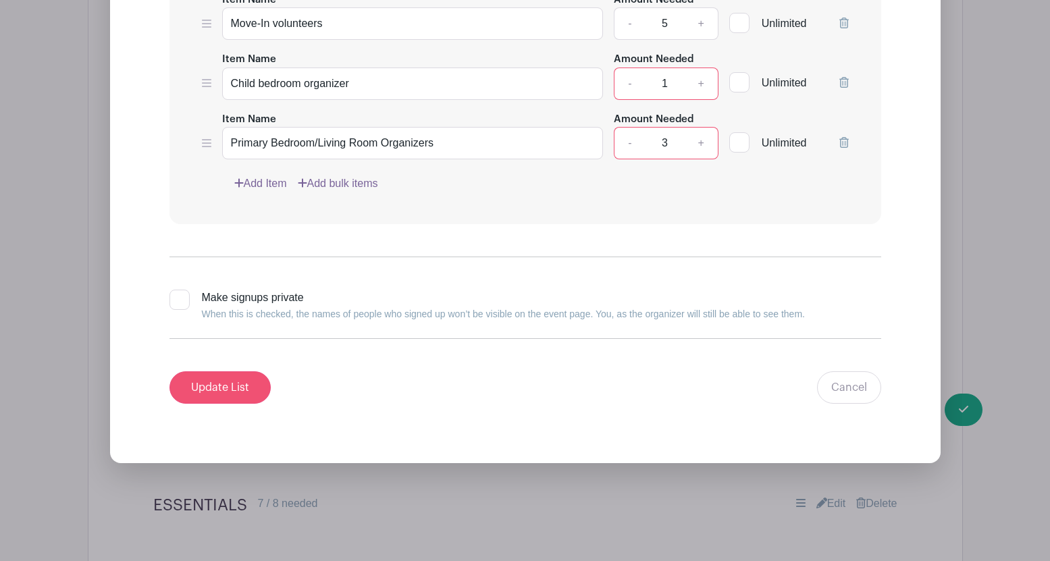
click at [215, 390] on input "Update List" at bounding box center [219, 387] width 101 height 32
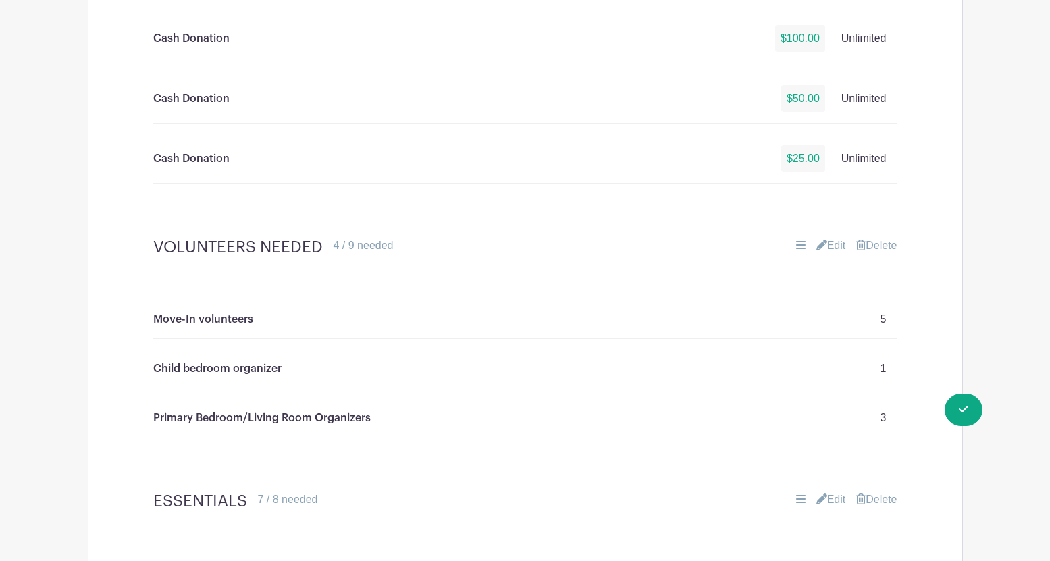
scroll to position [971, 0]
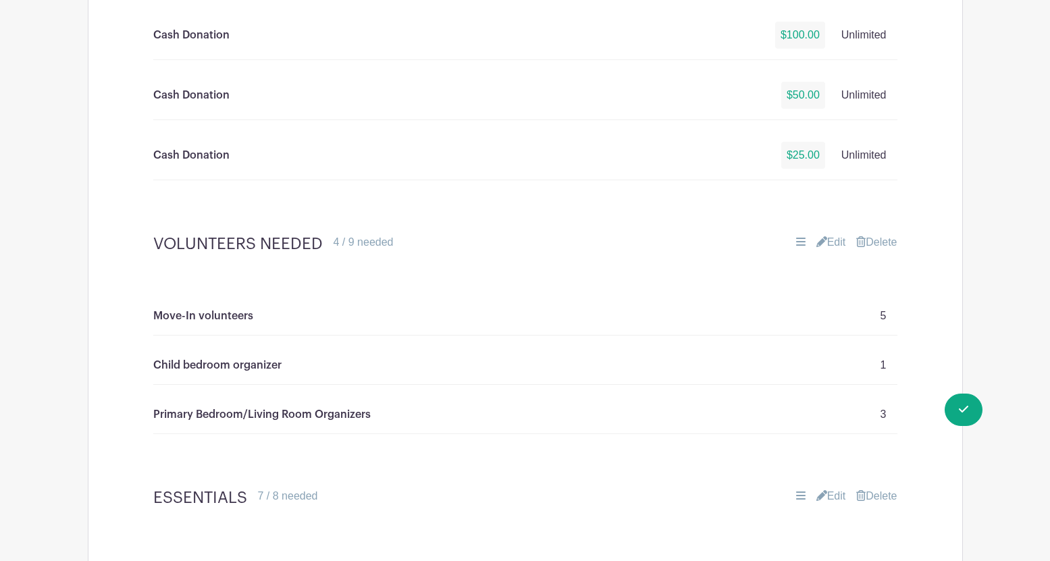
click at [882, 363] on p "1" at bounding box center [883, 365] width 6 height 16
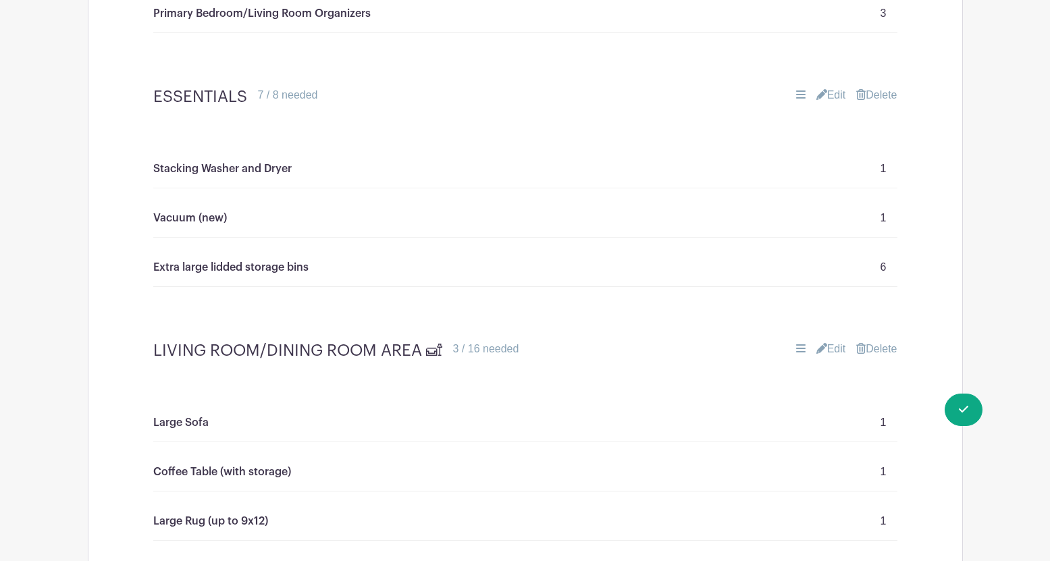
scroll to position [1381, 0]
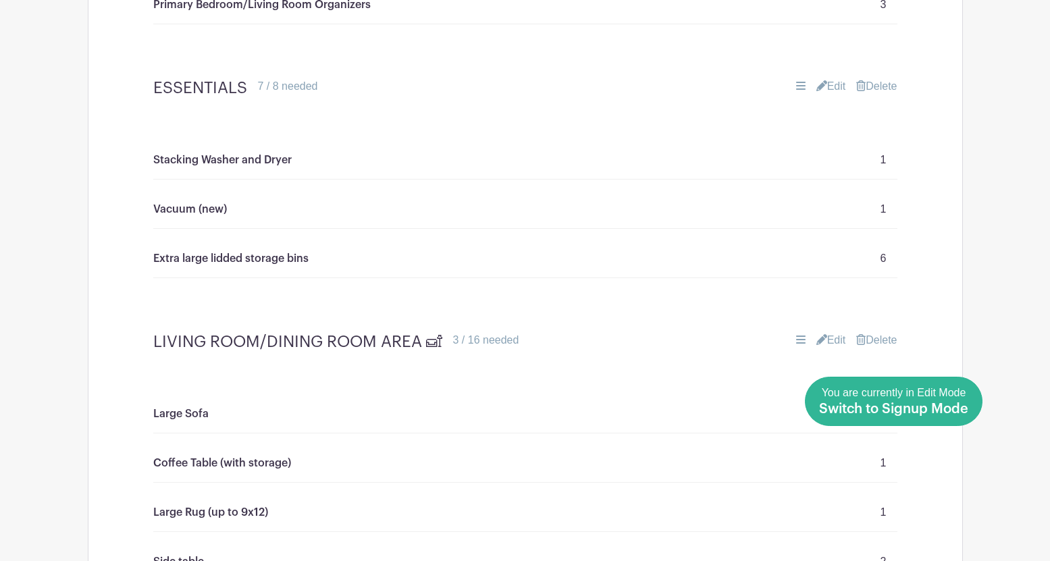
click at [957, 409] on span "Switch to Signup Mode" at bounding box center [893, 409] width 149 height 14
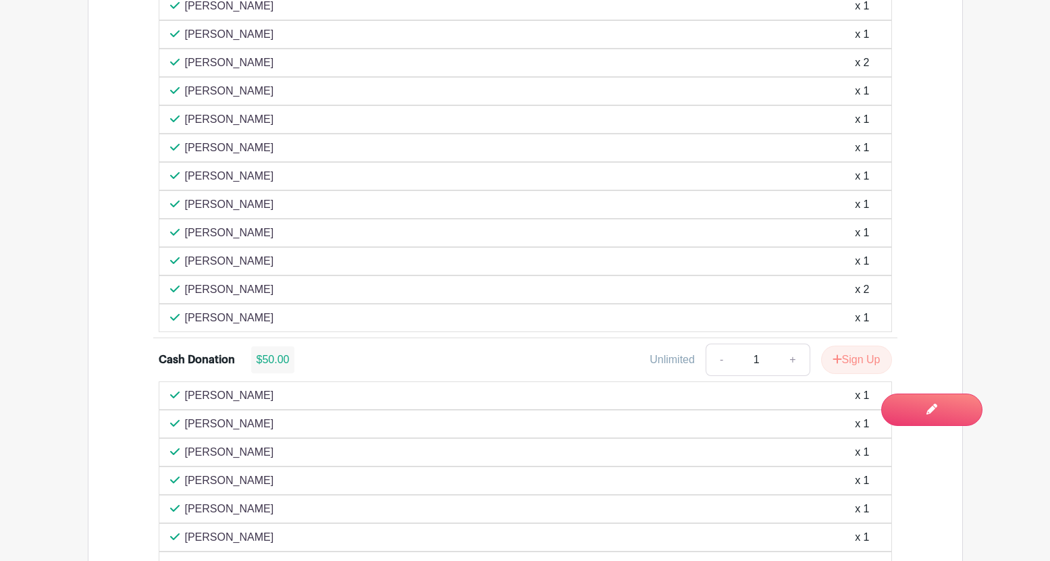
scroll to position [1048, 0]
